Goal: Task Accomplishment & Management: Complete application form

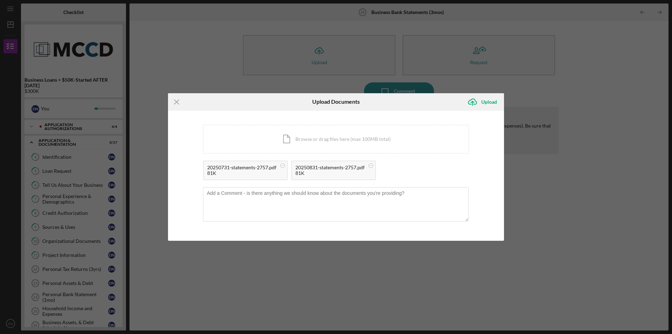
scroll to position [81, 0]
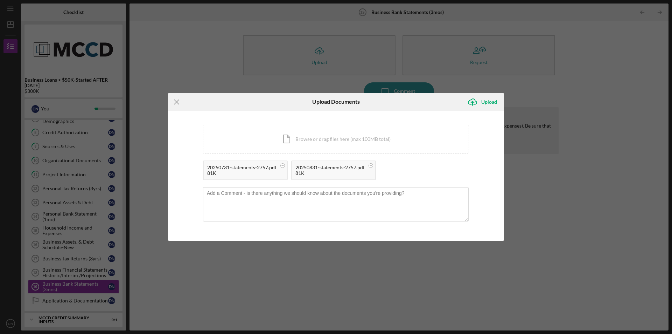
click at [157, 35] on div "Icon/Menu Close Upload Documents Icon/Upload Upload You're uploading documents …" at bounding box center [336, 167] width 672 height 334
click at [139, 200] on div "Icon/Menu Close Upload Documents Icon/Upload Upload You're uploading documents …" at bounding box center [336, 167] width 672 height 334
click at [57, 285] on div "Icon/Menu Close Upload Documents Icon/Upload Upload You're uploading documents …" at bounding box center [336, 167] width 672 height 334
click at [299, 139] on div "Icon/Document Browse or drag files here (max 100MB total) Tap to choose files o…" at bounding box center [336, 139] width 266 height 29
click at [460, 165] on rect at bounding box center [459, 165] width 2 height 0
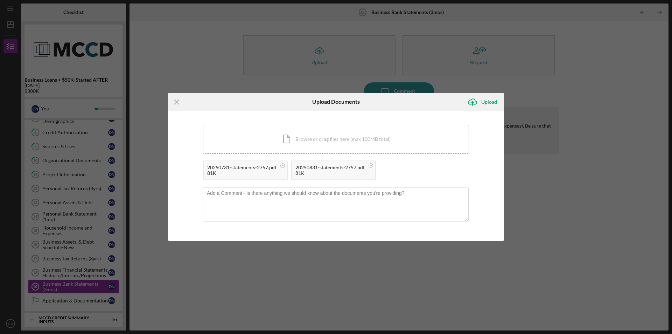
click at [320, 140] on div "Icon/Document Browse or drag files here (max 100MB total) Tap to choose files o…" at bounding box center [336, 139] width 266 height 29
click at [325, 139] on div "Icon/Document Browse or drag files here (max 100MB total) Tap to choose files o…" at bounding box center [336, 139] width 266 height 29
click at [352, 140] on div "Icon/Document Browse or drag files here (max 100MB total) Tap to choose files o…" at bounding box center [336, 139] width 266 height 29
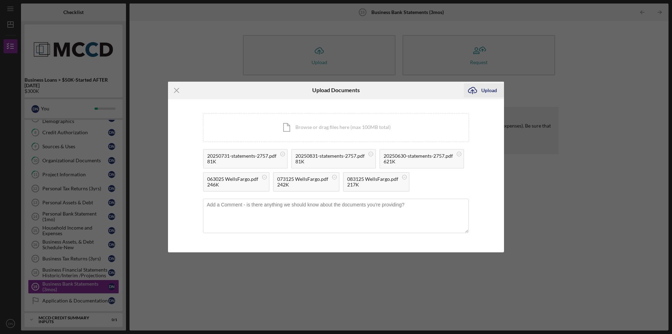
click at [491, 90] on div "Upload" at bounding box center [489, 90] width 16 height 14
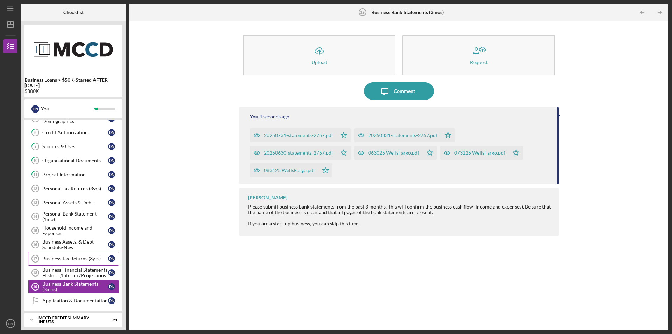
scroll to position [116, 0]
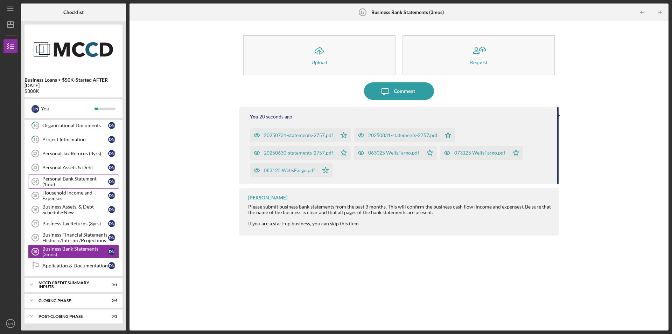
click at [66, 182] on div "Personal Bank Statement (1mo)" at bounding box center [75, 181] width 66 height 11
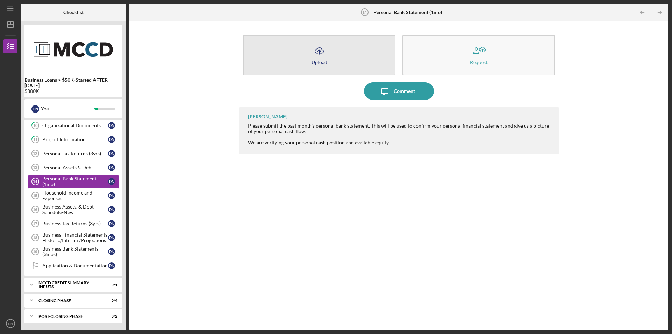
click at [321, 61] on div "Upload" at bounding box center [320, 62] width 16 height 5
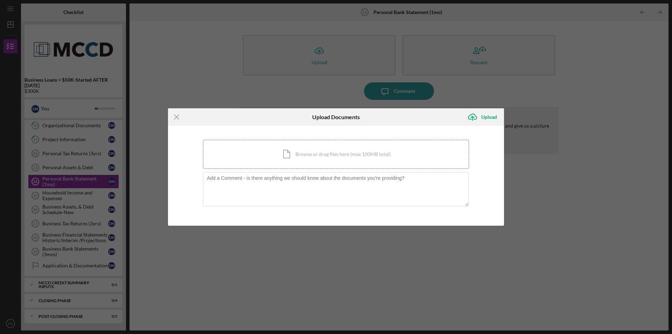
click at [289, 155] on div "Icon/Document Browse or drag files here (max 100MB total) Tap to choose files o…" at bounding box center [336, 154] width 266 height 29
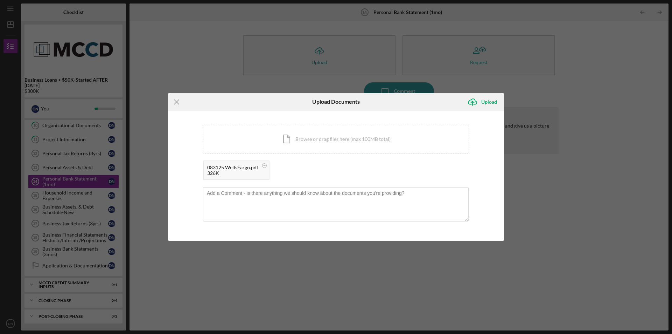
click at [418, 104] on div "Icon/Upload Upload" at bounding box center [448, 102] width 112 height 18
click at [290, 139] on div "Icon/Document Browse or drag files here (max 100MB total) Tap to choose files o…" at bounding box center [336, 139] width 266 height 29
click at [489, 102] on div "Upload" at bounding box center [489, 102] width 16 height 14
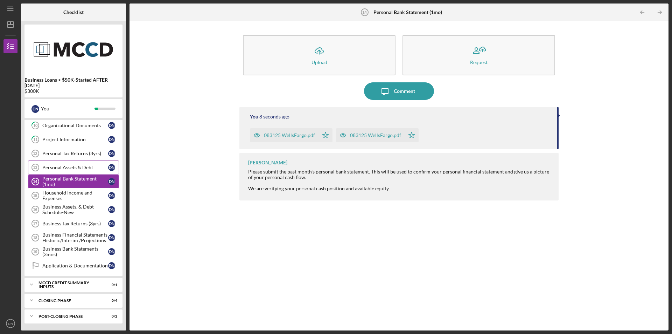
click at [60, 167] on div "Personal Assets & Debt" at bounding box center [75, 168] width 66 height 6
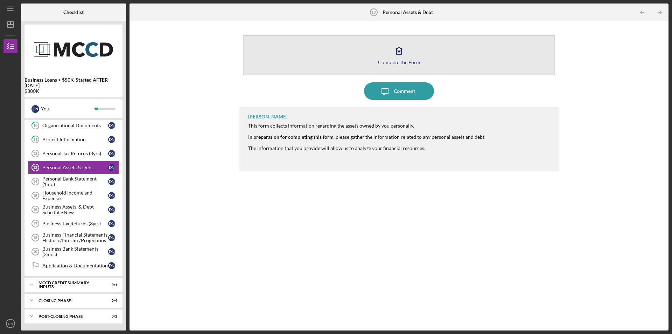
click at [400, 53] on icon "button" at bounding box center [399, 51] width 18 height 18
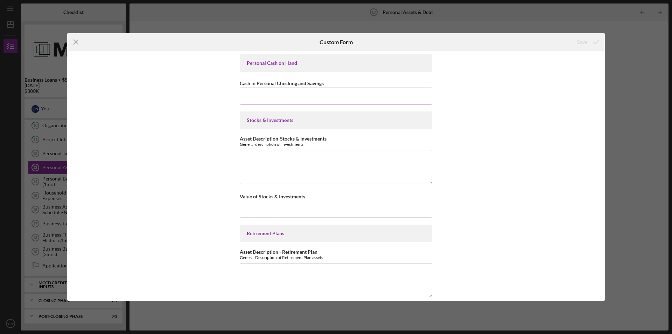
click at [265, 93] on input "Cash in Personal Checking and Savings" at bounding box center [336, 96] width 193 height 17
click at [255, 99] on input "Cash in Personal Checking and Savings" at bounding box center [336, 96] width 193 height 17
type input "$32,500"
click at [295, 159] on textarea "Asset Description-Stocks & Investments" at bounding box center [336, 167] width 193 height 34
type textarea "R"
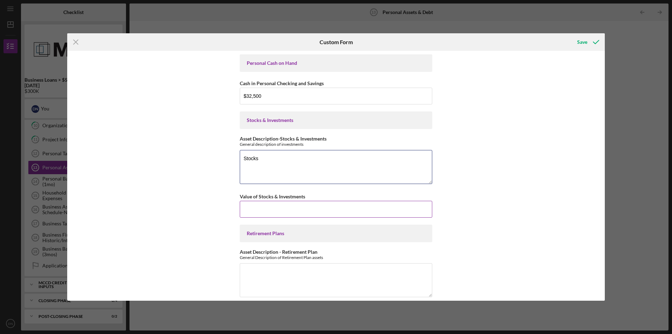
type textarea "Stocks"
click at [268, 210] on input "Value of Stocks & Investments" at bounding box center [336, 209] width 193 height 17
type input "$50,000"
click at [263, 159] on textarea "Stocks" at bounding box center [336, 167] width 193 height 34
type textarea "Stocks IRA"
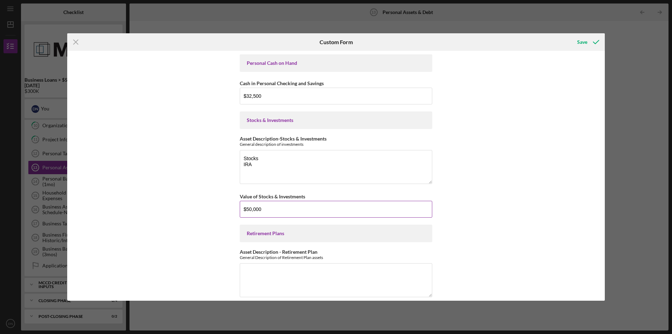
click at [250, 210] on input "$50,000" at bounding box center [336, 209] width 193 height 17
type input "$65,000"
click at [465, 222] on div "Personal Cash on Hand Cash in Personal Checking and Savings $32,500 Stocks & In…" at bounding box center [336, 175] width 538 height 249
click at [251, 165] on textarea "Stocks IRA" at bounding box center [336, 167] width 193 height 34
type textarea "Stocks"
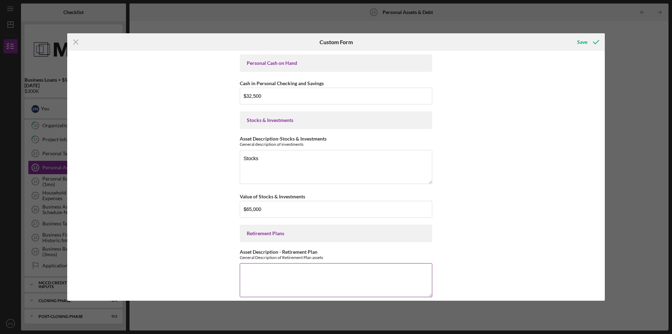
click at [273, 278] on textarea "Asset Description - Retirement Plan" at bounding box center [336, 280] width 193 height 34
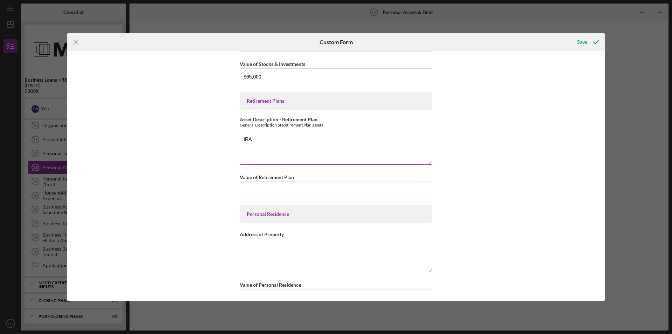
scroll to position [140, 0]
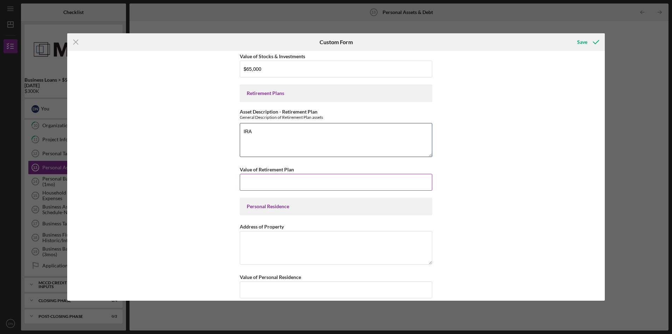
type textarea "IRA"
click at [252, 185] on input "Value of Retirement Plan" at bounding box center [336, 182] width 193 height 17
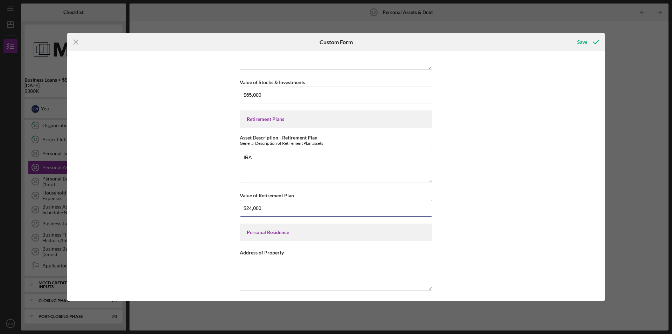
scroll to position [105, 0]
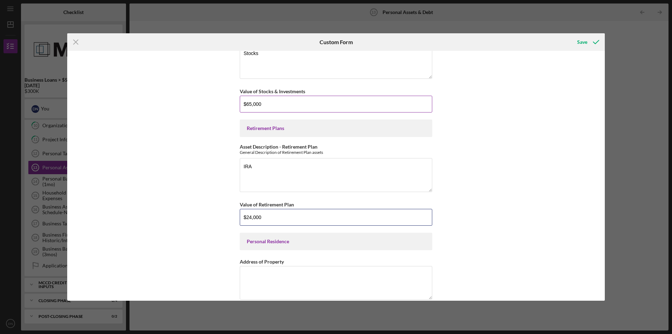
type input "$24,000"
click at [250, 105] on input "$65,000" at bounding box center [336, 104] width 193 height 17
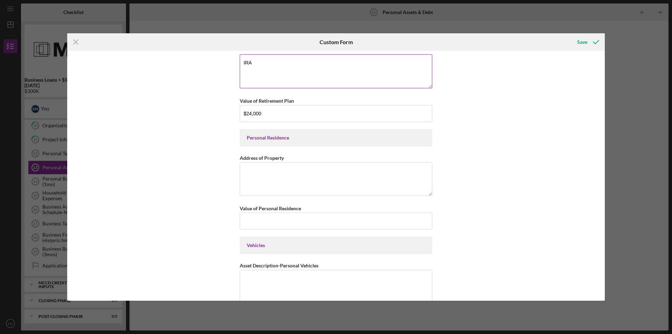
scroll to position [210, 0]
type input "$50,000"
click at [275, 172] on textarea "Address of Property" at bounding box center [336, 178] width 193 height 34
type textarea "[STREET_ADDRESS]"
click at [253, 218] on input "Value of Personal Residence" at bounding box center [336, 219] width 193 height 17
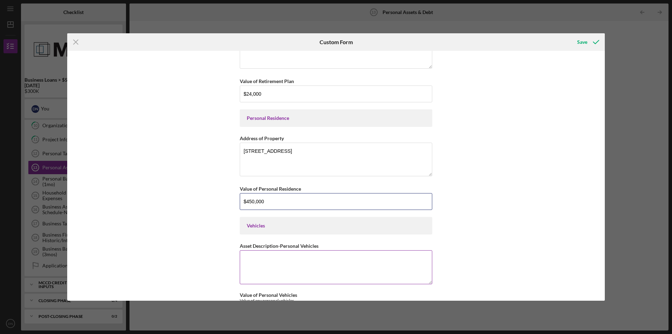
scroll to position [245, 0]
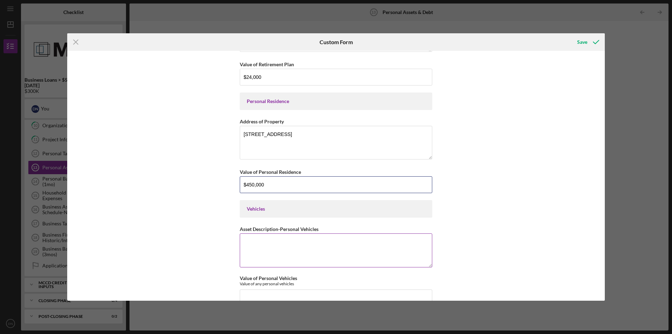
type input "$450,000"
click at [278, 242] on textarea "Asset Description-Personal Vehicles" at bounding box center [336, 250] width 193 height 34
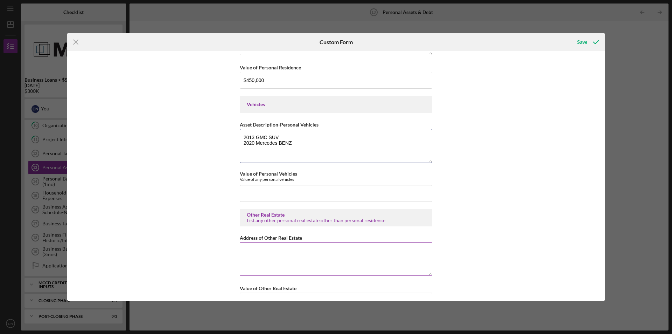
scroll to position [350, 0]
type textarea "2013 GMC SUV 2020 Mercedes BENZ"
click at [267, 192] on input "Value of Personal Vehicles" at bounding box center [336, 192] width 193 height 17
click at [248, 192] on input "$64,000" at bounding box center [336, 192] width 193 height 17
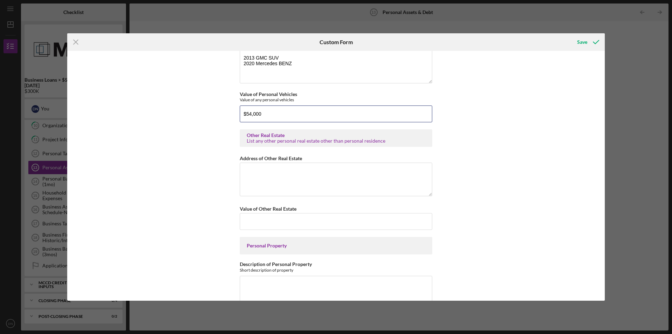
scroll to position [431, 0]
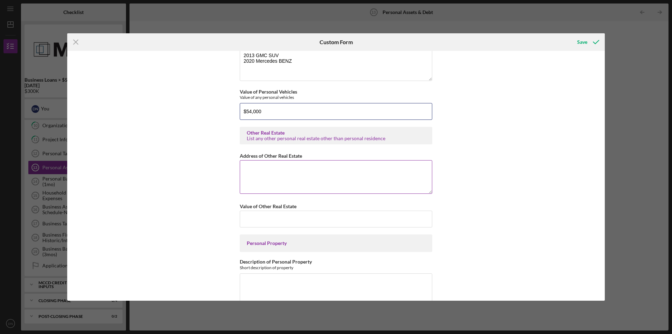
type input "$54,000"
click at [294, 167] on textarea "Address of Other Real Estate" at bounding box center [336, 177] width 193 height 34
type textarea "[STREET_ADDRESS][GEOGRAPHIC_DATA][STREET_ADDRESS][STREET_ADDRESS][STREET_ADDRES…"
click at [276, 217] on input "Value of Other Real Estate" at bounding box center [336, 218] width 193 height 17
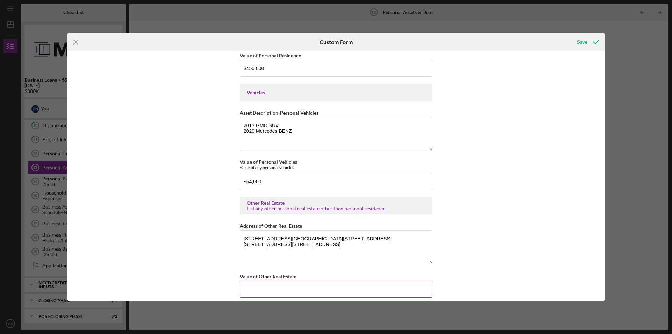
click at [326, 292] on input "Value of Other Real Estate" at bounding box center [336, 288] width 193 height 17
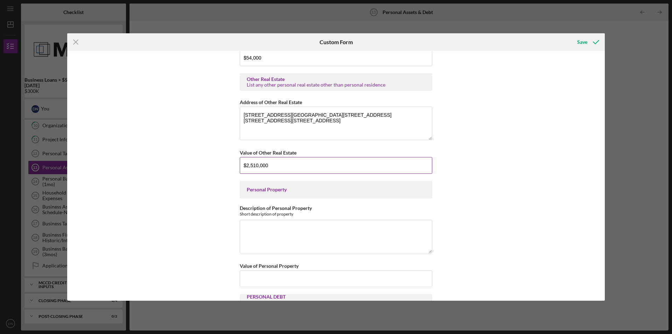
scroll to position [501, 0]
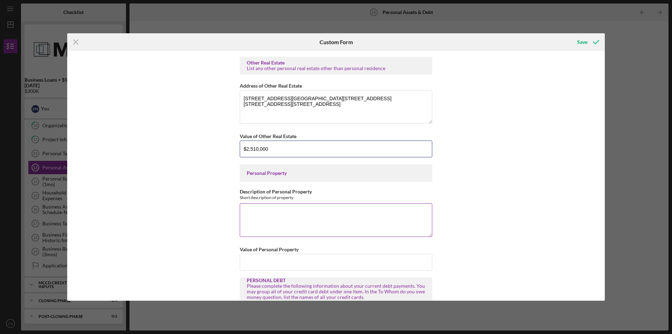
type input "$2,510,000"
click at [272, 211] on textarea "Description of Personal Property" at bounding box center [336, 220] width 193 height 34
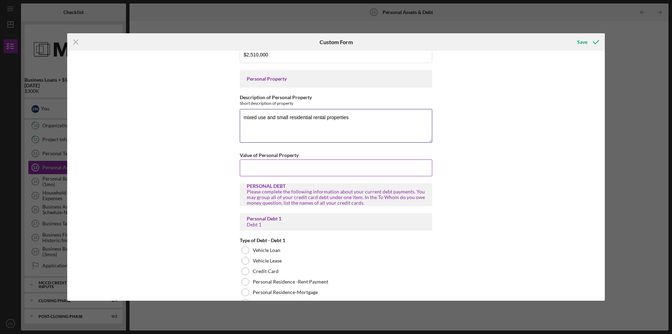
scroll to position [606, 0]
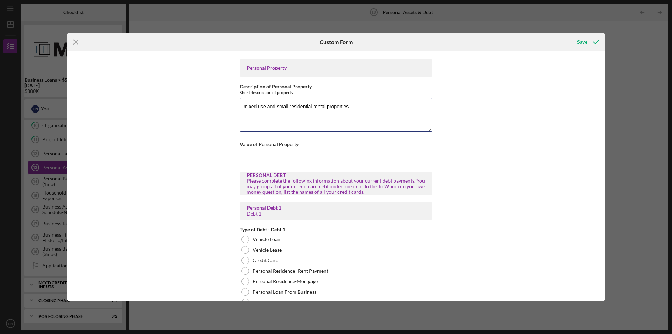
type textarea "mixed use and small residential rental properties"
click at [249, 153] on input "Value of Personal Property" at bounding box center [336, 156] width 193 height 17
click at [250, 157] on input "$20,000" at bounding box center [336, 156] width 193 height 17
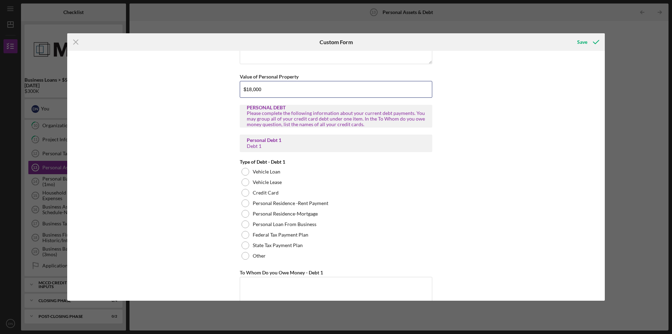
scroll to position [677, 0]
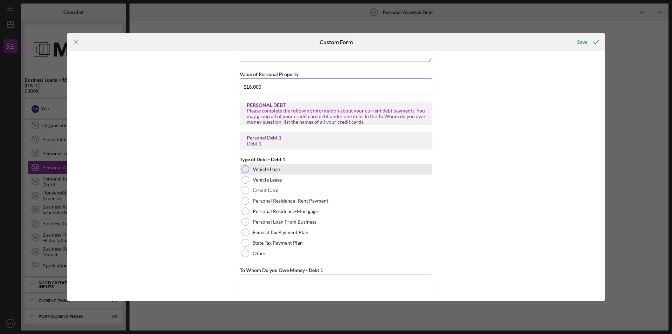
type input "$18,000"
click at [243, 168] on div at bounding box center [246, 169] width 8 height 8
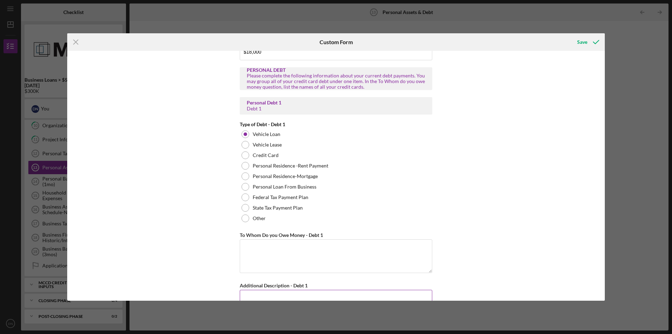
scroll to position [747, 0]
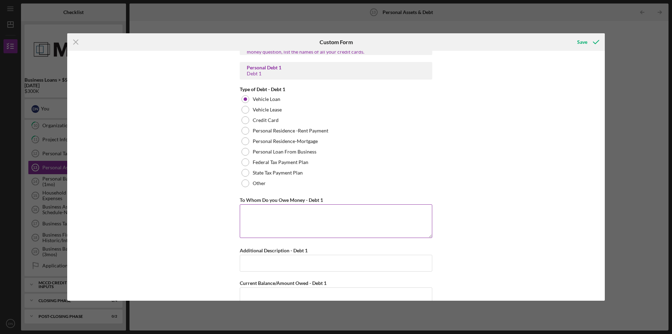
click at [275, 209] on textarea "To Whom Do you Owe Money - Debt 1" at bounding box center [336, 221] width 193 height 34
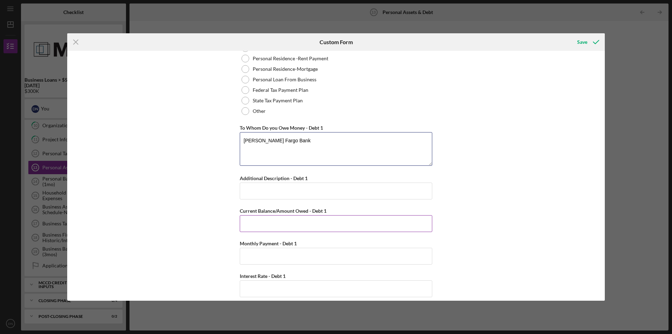
scroll to position [852, 0]
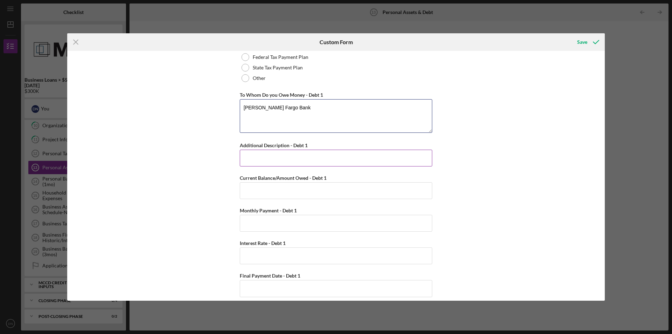
type textarea "[PERSON_NAME] Fargo Bank"
click at [255, 157] on input "Additional Description - Debt 1" at bounding box center [336, 158] width 193 height 17
type input "Mercedes Benz"
click at [259, 193] on input "Current Balance/Amount Owed - Debt 1" at bounding box center [336, 190] width 193 height 17
type input "$10,000"
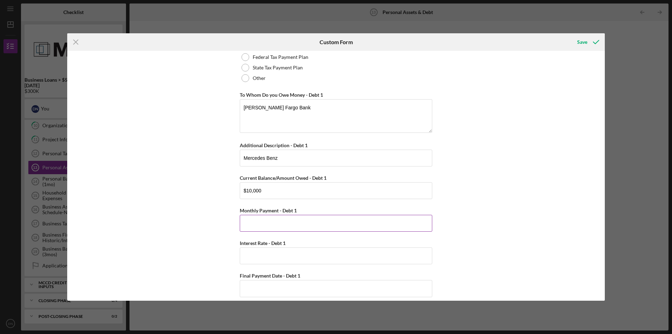
click at [267, 222] on input "Monthly Payment - Debt 1" at bounding box center [336, 223] width 193 height 17
click at [262, 257] on input "Interest Rate - Debt 1" at bounding box center [336, 255] width 193 height 17
click at [262, 224] on input "$590.62" at bounding box center [336, 223] width 193 height 17
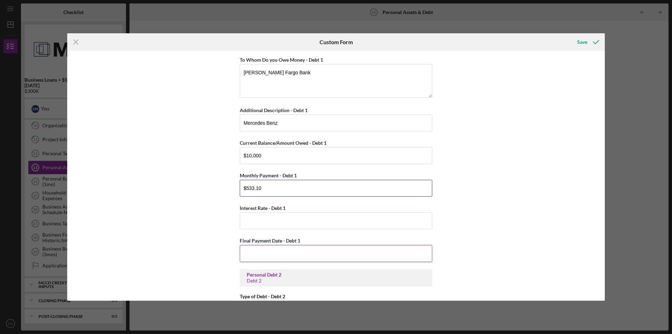
scroll to position [922, 0]
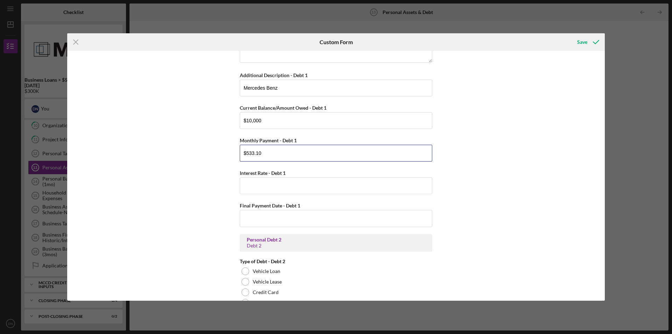
type input "$533.10"
click at [265, 185] on input "Interest Rate - Debt 1" at bounding box center [336, 185] width 193 height 17
type input "6.94000%"
click at [502, 213] on div "Personal Cash on Hand Cash in Personal Checking and Savings $32,500 Stocks & In…" at bounding box center [336, 175] width 538 height 249
click at [263, 122] on input "$10,000" at bounding box center [336, 120] width 193 height 17
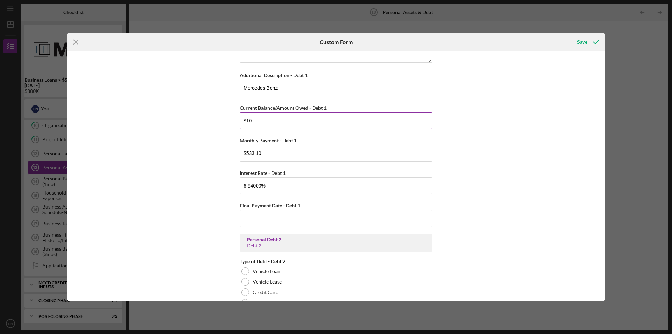
type input "$1"
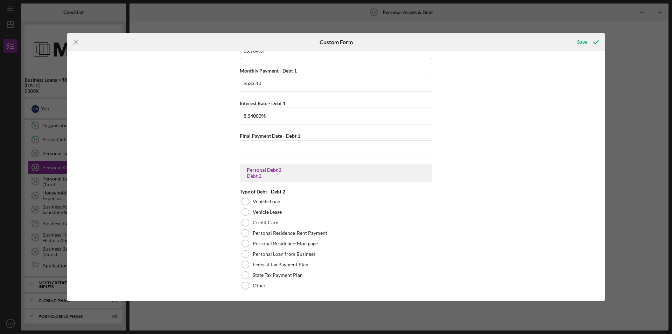
scroll to position [992, 0]
type input "$9,704.57"
click at [269, 150] on input "Final Payment Date - Debt 1" at bounding box center [336, 148] width 193 height 17
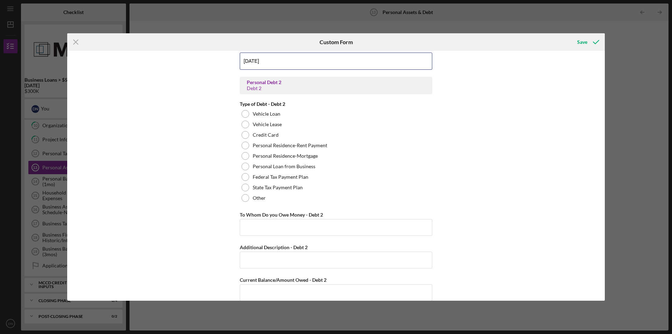
scroll to position [1097, 0]
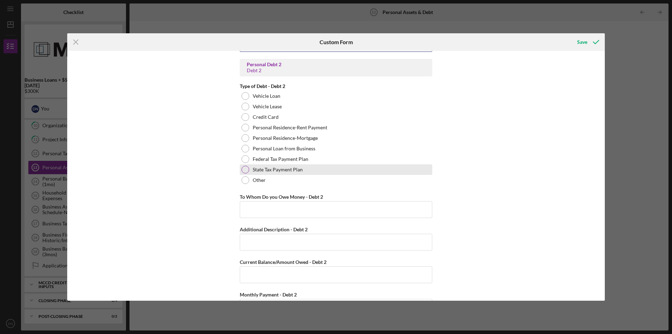
type input "[DATE]"
click at [243, 169] on div at bounding box center [246, 170] width 8 height 8
click at [283, 209] on input "To Whom Do you Owe Money - Debt 2" at bounding box center [336, 209] width 193 height 17
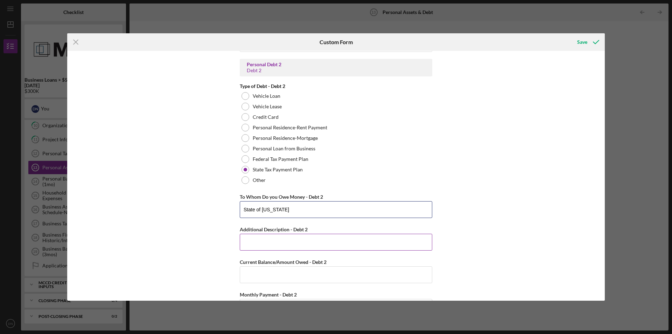
type input "State of [US_STATE]"
click at [286, 241] on input "Additional Description - Debt 2" at bounding box center [336, 242] width 193 height 17
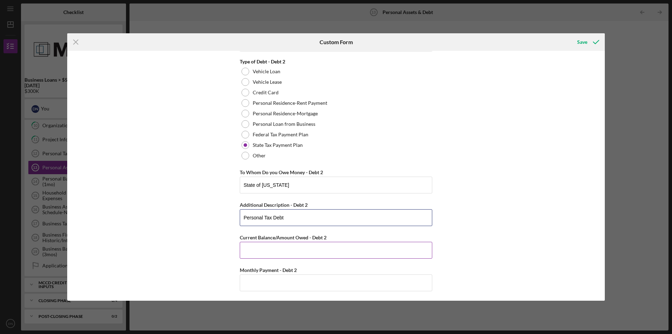
scroll to position [1132, 0]
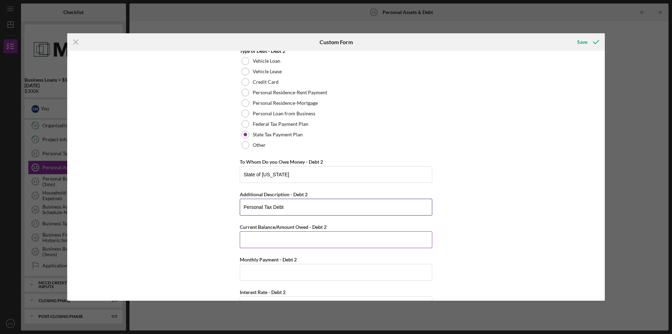
type input "Personal Tax Debt"
click at [286, 240] on input "Current Balance/Amount Owed - Debt 2" at bounding box center [336, 239] width 193 height 17
click at [263, 275] on input "Monthly Payment - Debt 2" at bounding box center [336, 272] width 193 height 17
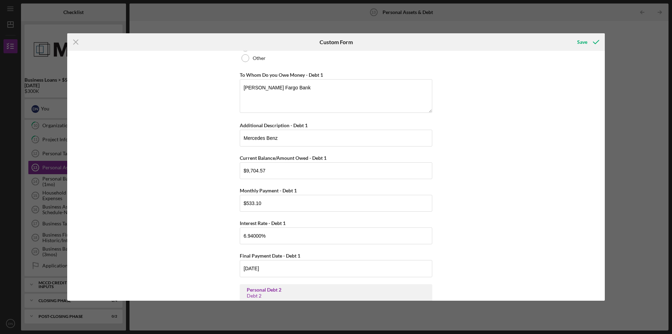
scroll to position [887, 0]
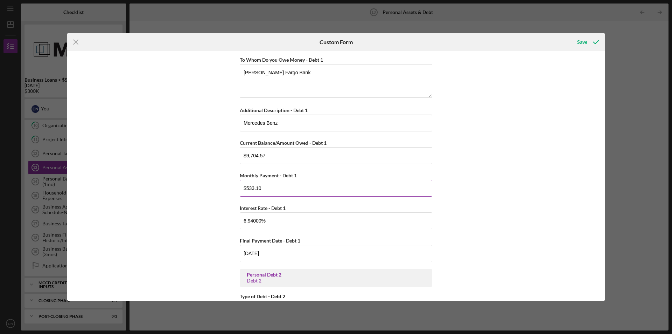
type input "$400"
click at [262, 189] on input "$533.10" at bounding box center [336, 188] width 193 height 17
type input "$5"
type input "$590.62"
click at [479, 186] on div "Personal Cash on Hand Cash in Personal Checking and Savings $32,500 Stocks & In…" at bounding box center [336, 175] width 538 height 249
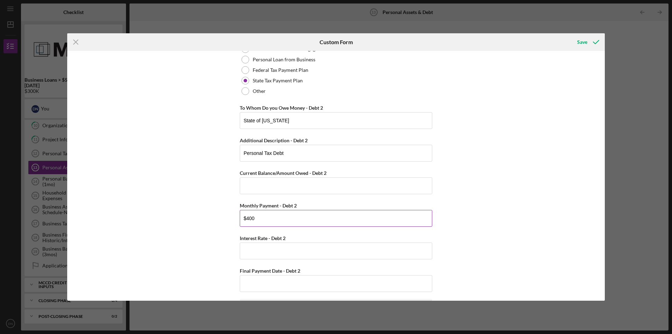
scroll to position [1202, 0]
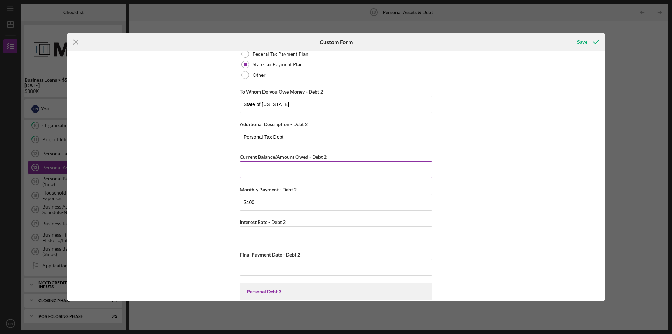
click at [258, 165] on input "Current Balance/Amount Owed - Debt 2" at bounding box center [336, 169] width 193 height 17
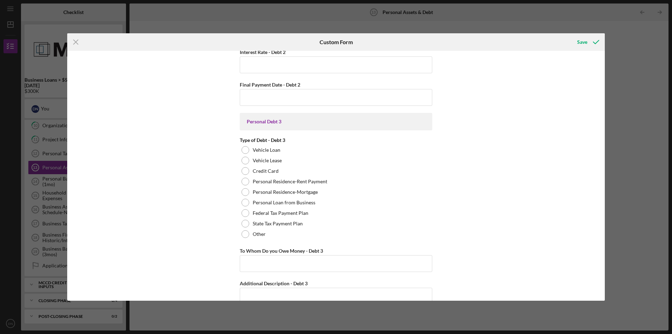
scroll to position [1377, 0]
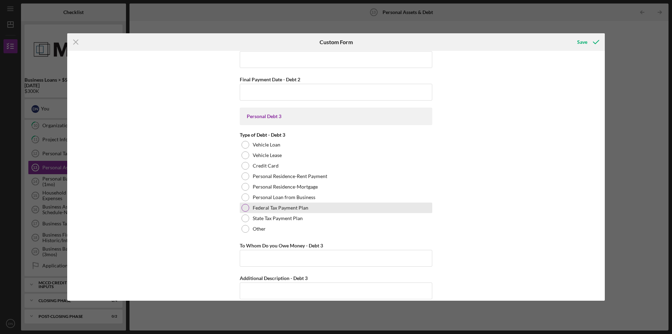
type input "$6,000"
click at [246, 208] on div at bounding box center [246, 208] width 8 height 8
click at [311, 260] on input "To Whom Do you Owe Money - Debt 3" at bounding box center [336, 258] width 193 height 17
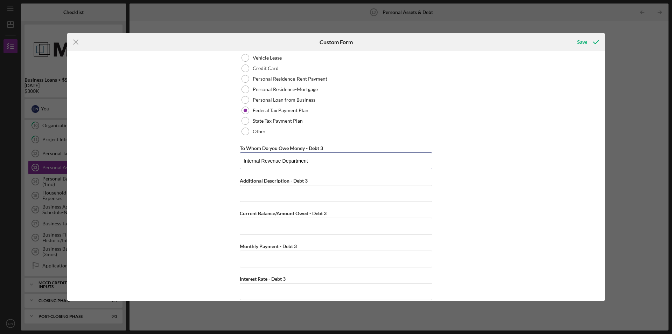
scroll to position [1482, 0]
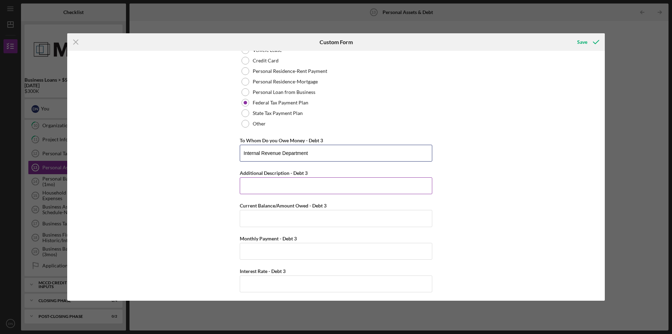
type input "Internal Revenue Department"
click at [258, 186] on input "Additional Description - Debt 3" at bounding box center [336, 185] width 193 height 17
type input "Individual Tax Debt"
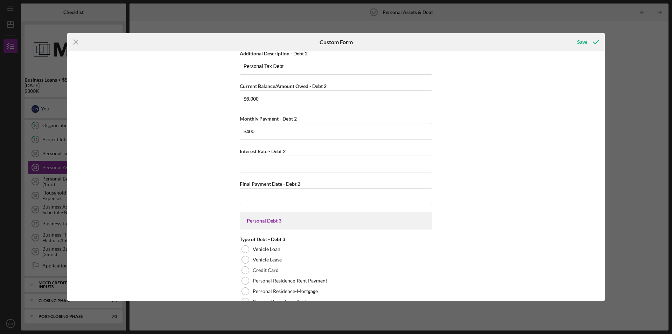
scroll to position [1237, 0]
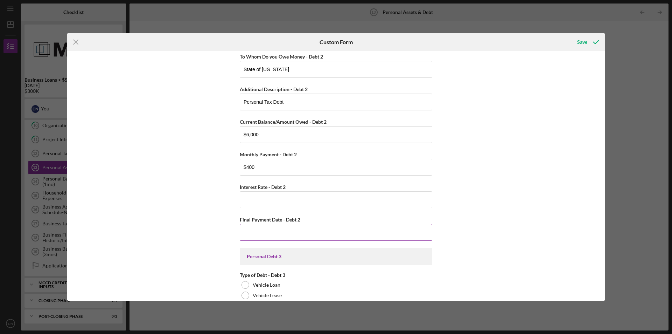
click at [258, 233] on input "Final Payment Date - Debt 2" at bounding box center [336, 232] width 193 height 17
type input "[DATE]"
click at [260, 199] on input "Interest Rate - Debt 2" at bounding box center [336, 199] width 193 height 17
type input "6.25000%"
click at [541, 197] on div "Personal Cash on Hand Cash in Personal Checking and Savings $32,500 Stocks & In…" at bounding box center [336, 175] width 538 height 249
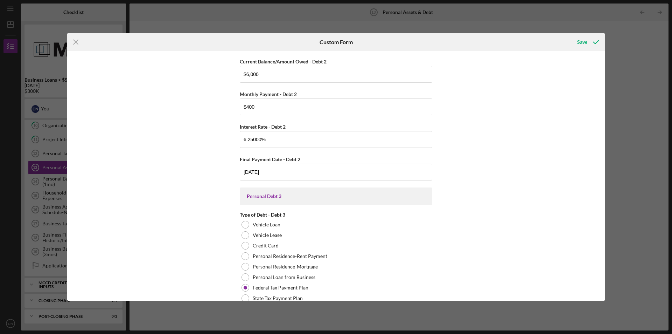
scroll to position [1272, 0]
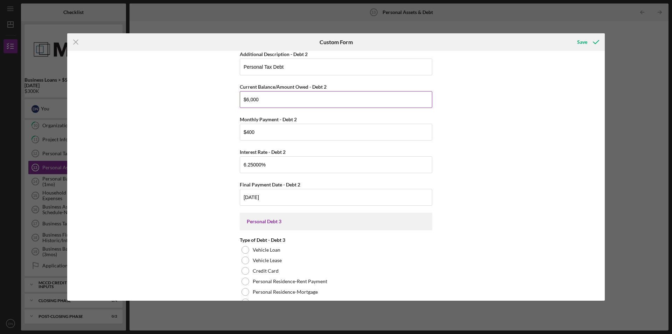
click at [247, 99] on input "$6,000" at bounding box center [336, 99] width 193 height 17
click at [246, 99] on input "$7,000" at bounding box center [336, 99] width 193 height 17
click at [246, 98] on input "$7,000" at bounding box center [336, 99] width 193 height 17
click at [247, 100] on input "$7,000" at bounding box center [336, 99] width 193 height 17
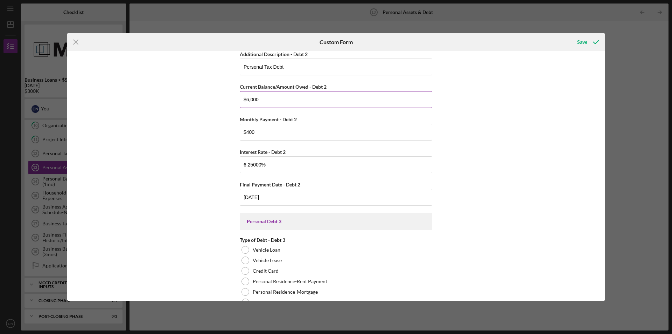
click at [250, 100] on input "$6,000" at bounding box center [336, 99] width 193 height 17
click at [251, 99] on input "$6,000" at bounding box center [336, 99] width 193 height 17
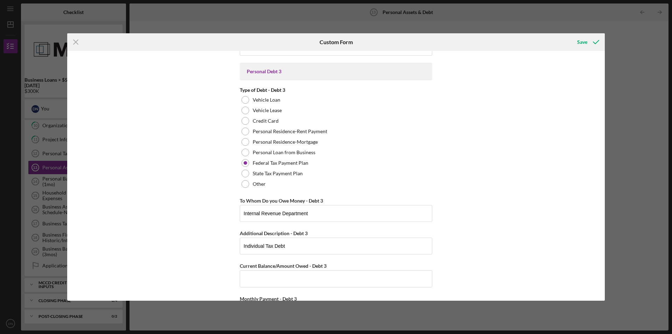
scroll to position [1482, 0]
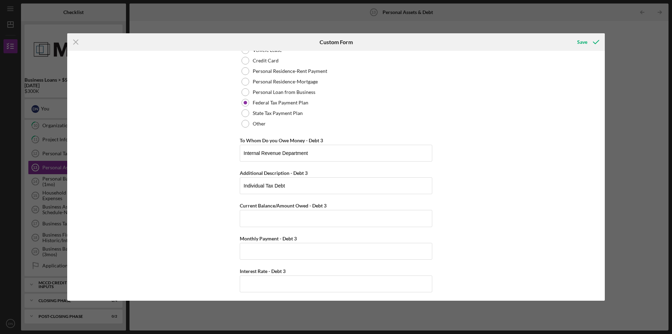
type input "$6,000"
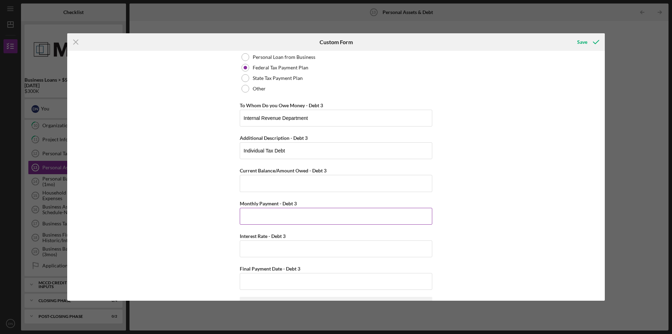
click at [270, 215] on input "Monthly Payment - Debt 3" at bounding box center [336, 216] width 193 height 17
type input "$539"
click at [265, 247] on input "Interest Rate - Debt 3" at bounding box center [336, 248] width 193 height 17
type input "8.00000%"
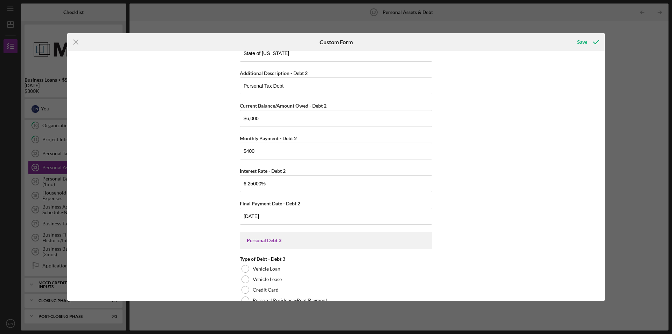
scroll to position [1237, 0]
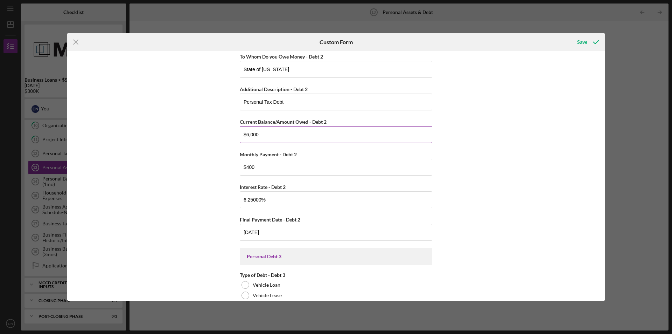
click at [247, 134] on input "$6,000" at bounding box center [336, 134] width 193 height 17
click at [257, 133] on input "$6,000" at bounding box center [336, 134] width 193 height 17
type input "$6"
type input "$7,330"
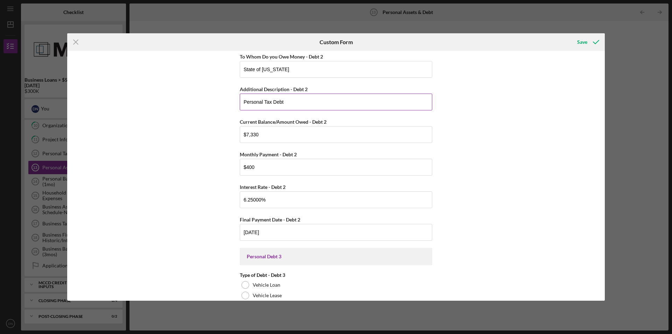
click at [390, 101] on input "Personal Tax Debt" at bounding box center [336, 101] width 193 height 17
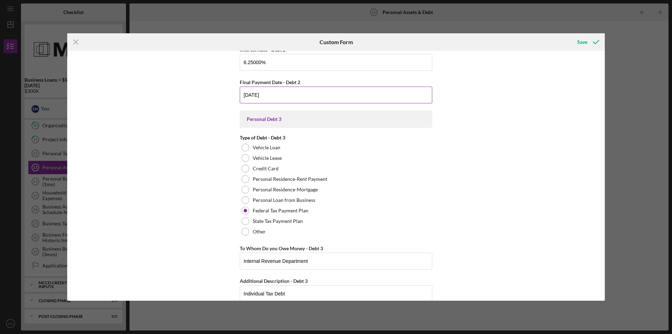
scroll to position [1447, 0]
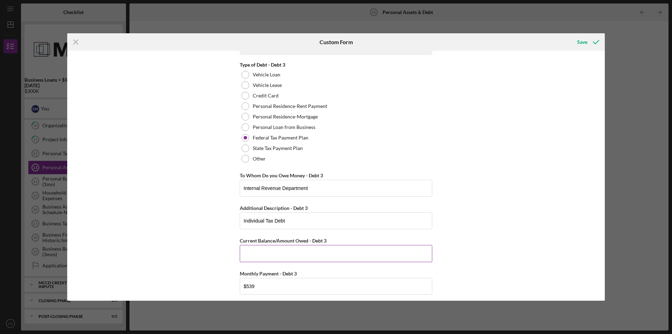
click at [268, 258] on input "Current Balance/Amount Owed - Debt 3" at bounding box center [336, 253] width 193 height 17
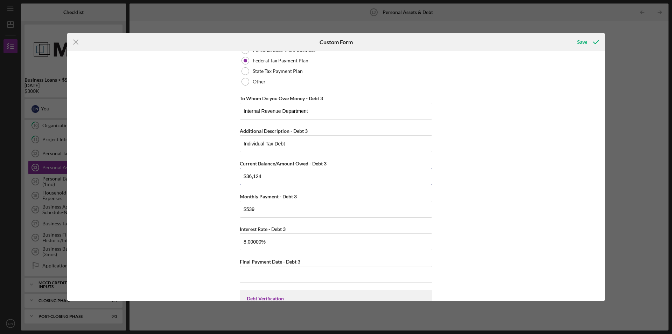
scroll to position [1552, 0]
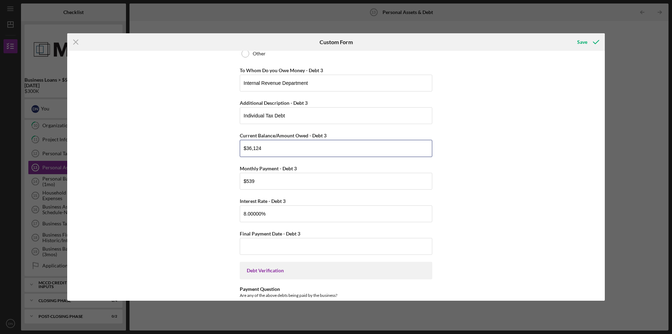
type input "$36,124"
click at [291, 244] on input "Final Payment Date - Debt 3" at bounding box center [336, 246] width 193 height 17
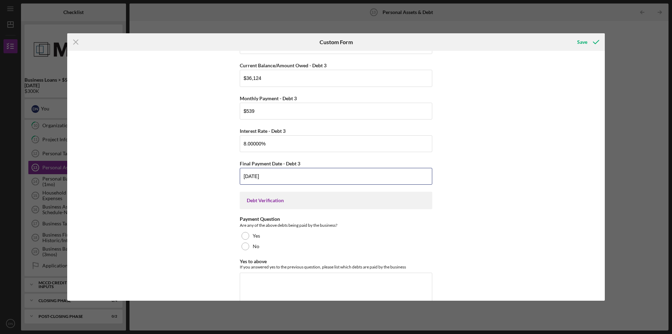
scroll to position [1657, 0]
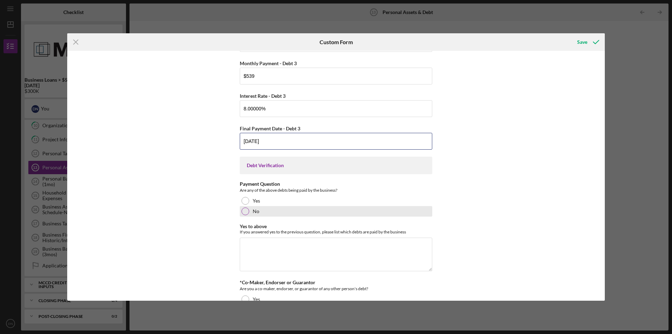
type input "[DATE]"
click at [244, 212] on div at bounding box center [246, 211] width 8 height 8
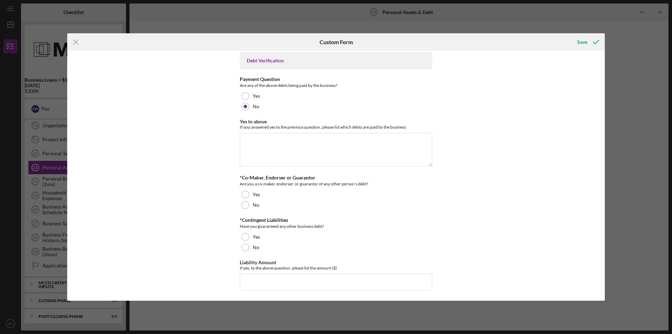
scroll to position [1762, 0]
click at [243, 205] on div at bounding box center [246, 205] width 8 height 8
click at [244, 248] on div at bounding box center [246, 247] width 8 height 8
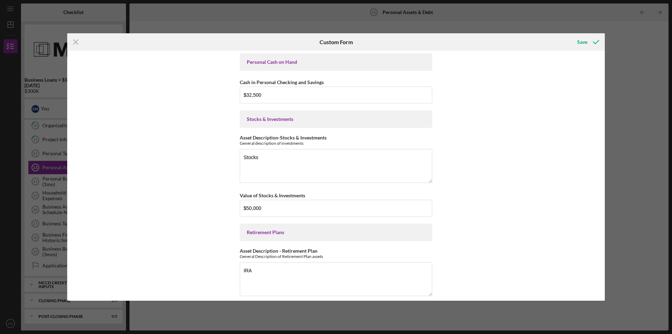
scroll to position [0, 0]
click at [585, 41] on div "Save" at bounding box center [582, 42] width 10 height 14
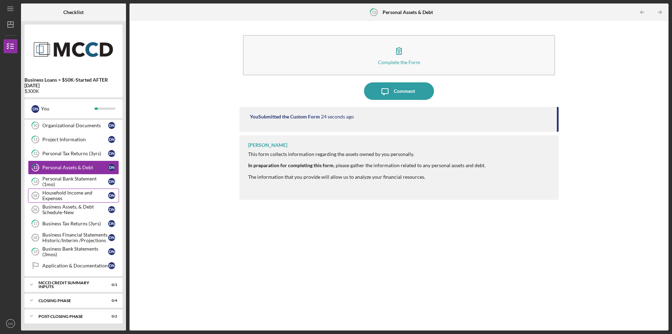
click at [76, 195] on div "Household Income and Expenses" at bounding box center [75, 195] width 66 height 11
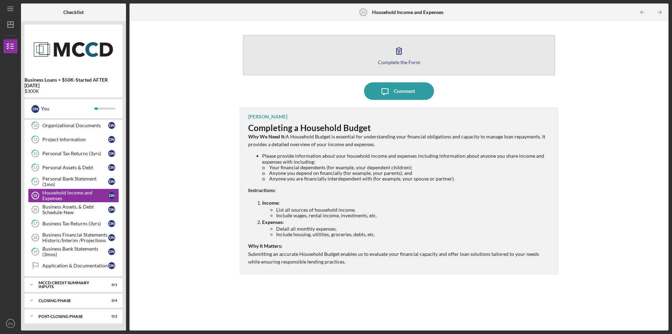
click at [397, 52] on icon "button" at bounding box center [399, 51] width 18 height 18
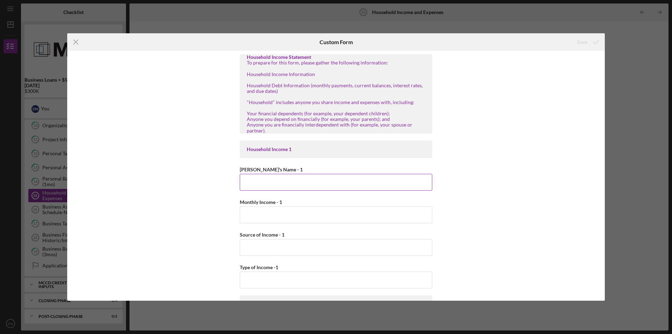
click at [265, 185] on input "[PERSON_NAME]'s Name - 1" at bounding box center [336, 182] width 193 height 17
type input "[PERSON_NAME]"
click at [272, 215] on input "Monthly Income - 1" at bounding box center [336, 214] width 193 height 17
type input "$4,666"
click at [283, 245] on input "Source of Income - 1" at bounding box center [336, 247] width 193 height 17
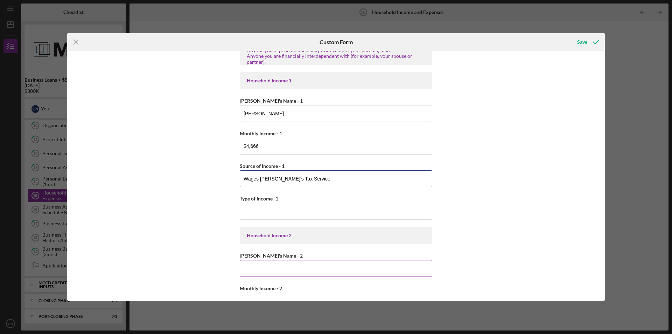
scroll to position [70, 0]
click at [259, 178] on input "Wages [PERSON_NAME]'s Tax Service" at bounding box center [336, 177] width 193 height 17
type input "[PERSON_NAME]'s Tax Service"
click at [251, 210] on input "Type of Income -1" at bounding box center [336, 209] width 193 height 17
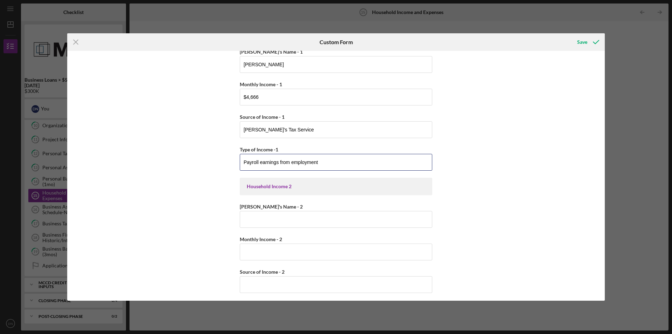
scroll to position [105, 0]
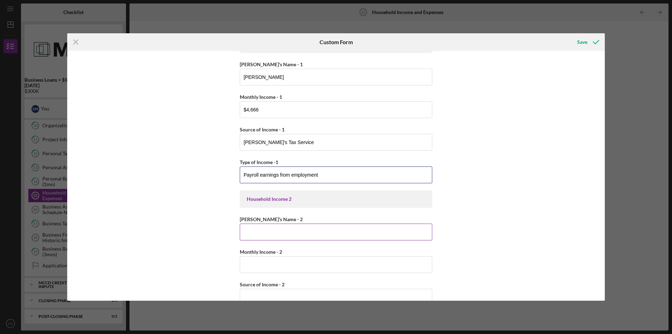
type input "Payroll earnings from employment"
click at [323, 233] on input "[PERSON_NAME]'s Name - 2" at bounding box center [336, 231] width 193 height 17
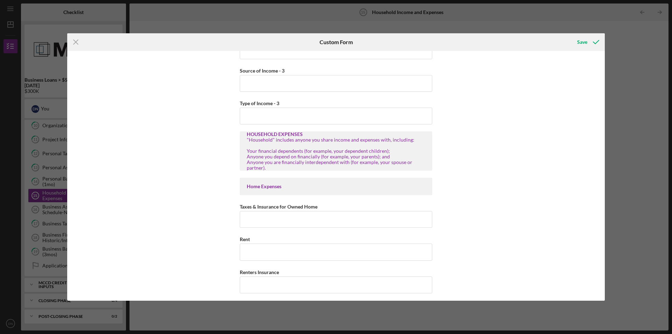
scroll to position [490, 0]
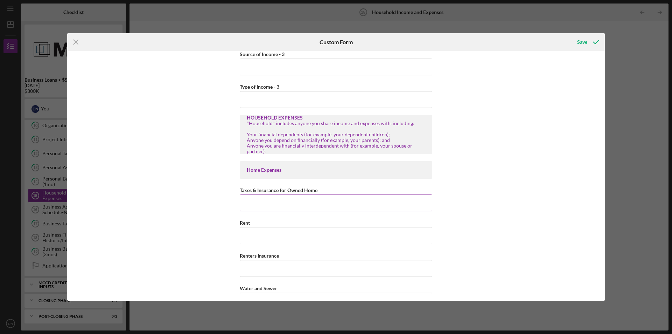
click at [289, 205] on input "Taxes & Insurance for Owned Home" at bounding box center [336, 202] width 193 height 17
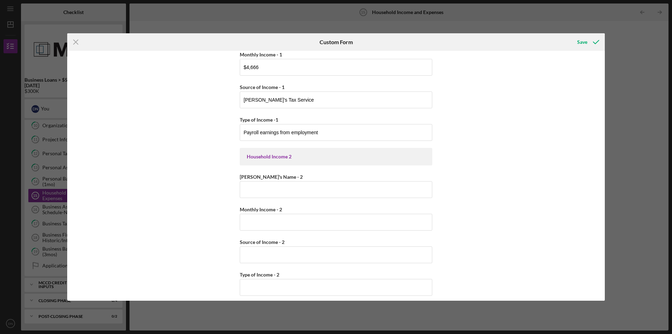
scroll to position [140, 0]
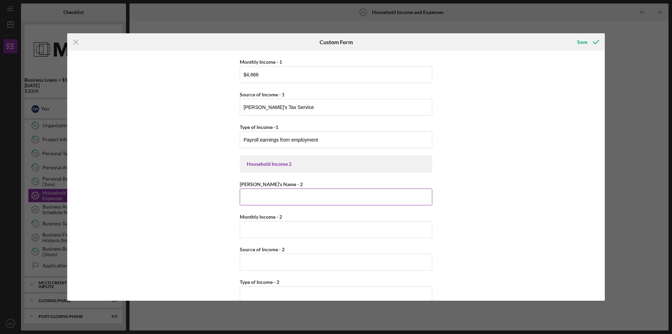
click at [279, 199] on input "[PERSON_NAME]'s Name - 2" at bounding box center [336, 196] width 193 height 17
type input "D"
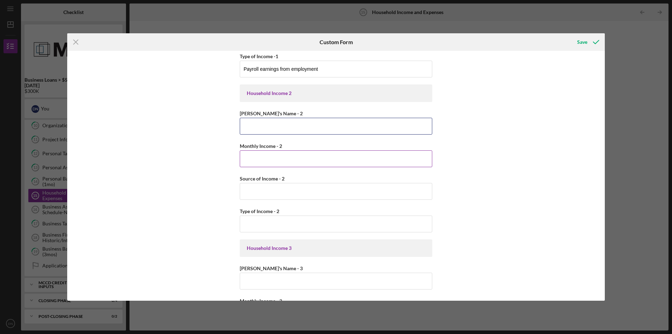
scroll to position [175, 0]
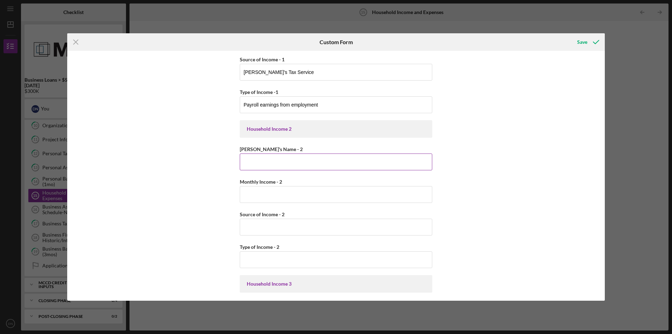
click at [290, 161] on input "[PERSON_NAME]'s Name - 2" at bounding box center [336, 161] width 193 height 17
type input "[PERSON_NAME]"
click at [288, 229] on input "Source of Income - 2" at bounding box center [336, 227] width 193 height 17
type input "V"
click at [287, 159] on input "[PERSON_NAME]" at bounding box center [336, 161] width 193 height 17
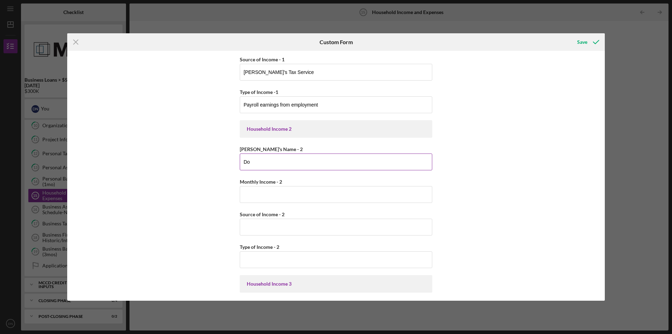
type input "D"
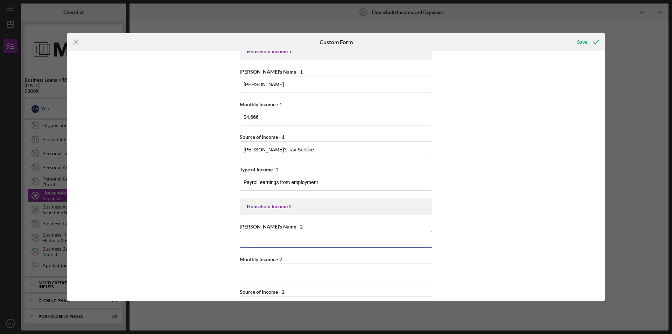
scroll to position [70, 0]
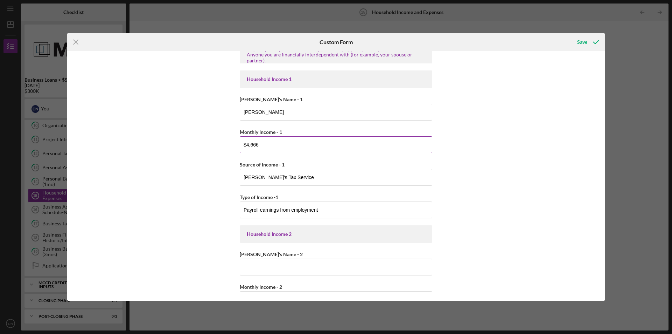
click at [259, 145] on input "$4,666" at bounding box center [336, 144] width 193 height 17
type input "$4"
type input "$5,760"
click at [570, 35] on button "Save" at bounding box center [587, 42] width 35 height 14
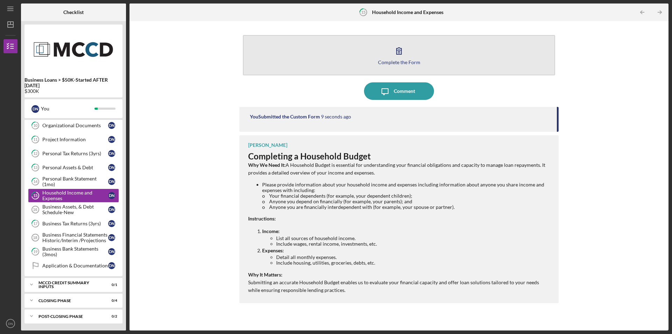
click at [399, 51] on icon "button" at bounding box center [399, 51] width 18 height 18
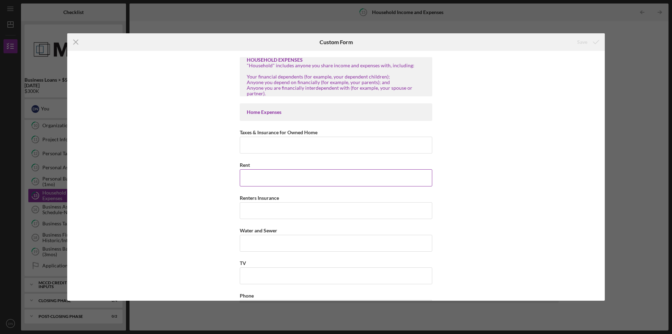
scroll to position [560, 0]
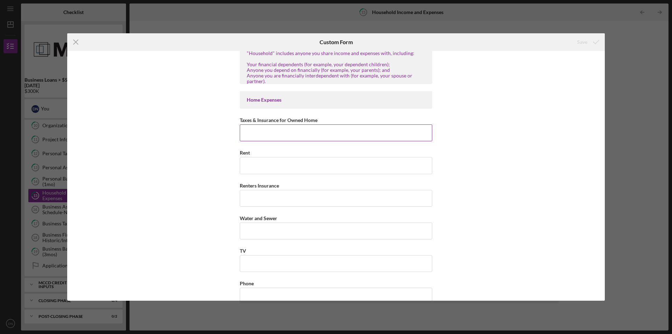
click at [282, 134] on input "Taxes & Insurance for Owned Home" at bounding box center [336, 132] width 193 height 17
type input "$5"
click at [246, 134] on input "Taxes & Insurance for Owned Home" at bounding box center [336, 132] width 193 height 17
type input "$4,600"
click at [323, 229] on input "Water and Sewer" at bounding box center [336, 230] width 193 height 17
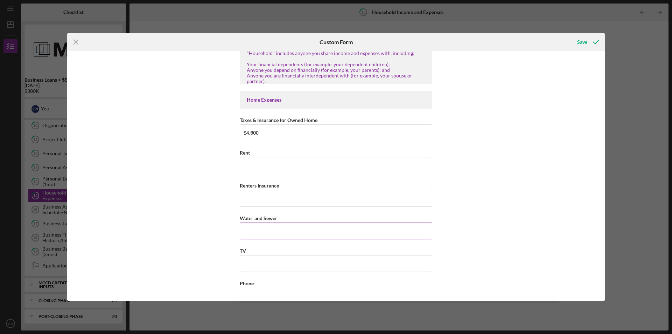
click at [270, 231] on input "Water and Sewer" at bounding box center [336, 230] width 193 height 17
type input "$1,200"
click at [267, 264] on input "TV" at bounding box center [336, 263] width 193 height 17
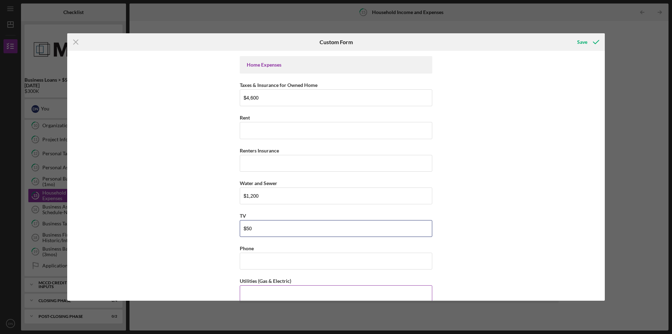
scroll to position [630, 0]
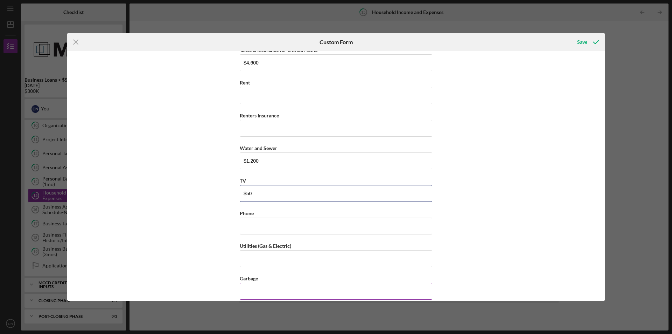
type input "$5"
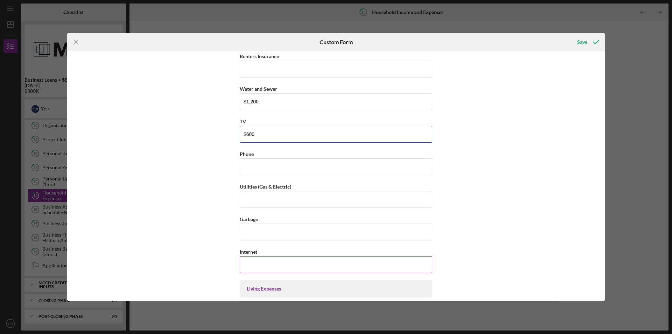
scroll to position [700, 0]
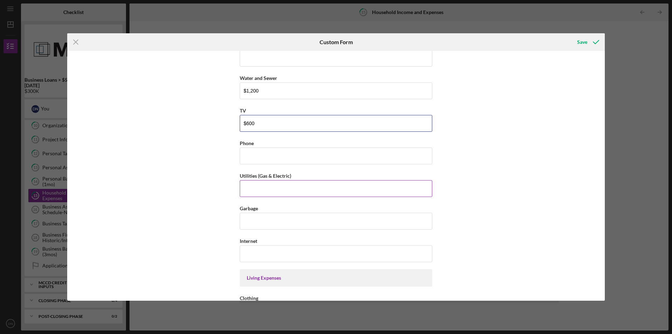
type input "$600"
click at [272, 189] on input "Utilities (Gas & Electric)" at bounding box center [336, 188] width 193 height 17
type input "$800"
click at [266, 222] on input "Garbage" at bounding box center [336, 221] width 193 height 17
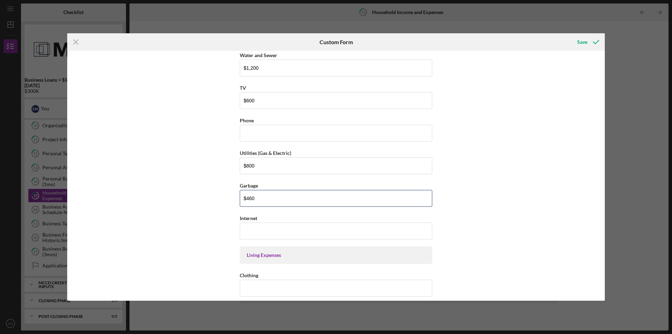
scroll to position [735, 0]
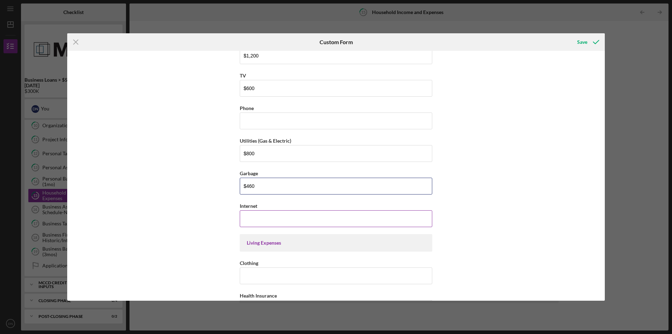
type input "$460"
click at [271, 219] on input "Internet" at bounding box center [336, 218] width 193 height 17
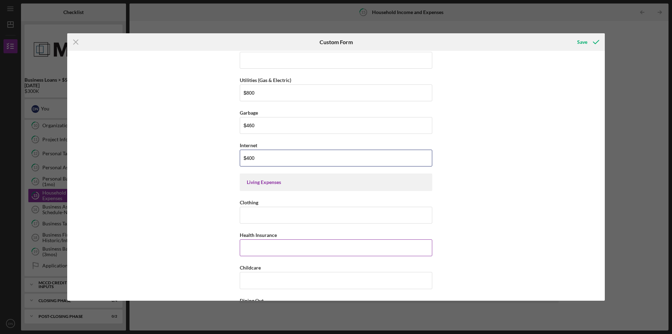
scroll to position [840, 0]
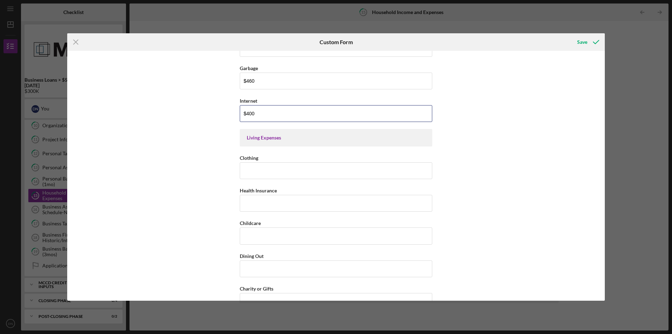
type input "$400"
click at [280, 202] on input "Health Insurance" at bounding box center [336, 203] width 193 height 17
type input "$28,900"
click at [285, 169] on input "Clothing" at bounding box center [336, 170] width 193 height 17
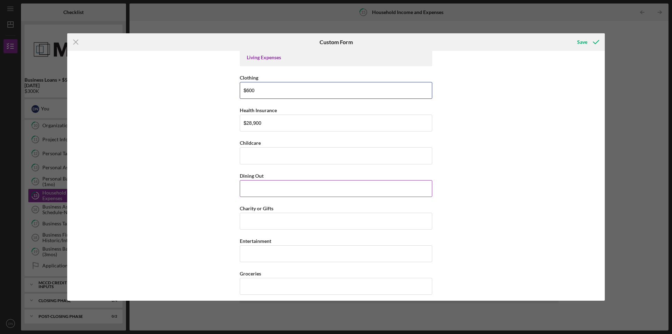
scroll to position [945, 0]
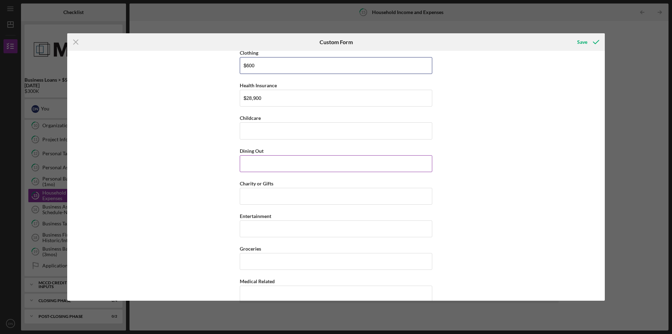
type input "$600"
click at [284, 262] on input "Groceries" at bounding box center [336, 261] width 193 height 17
click at [247, 262] on input "$1,200" at bounding box center [336, 261] width 193 height 17
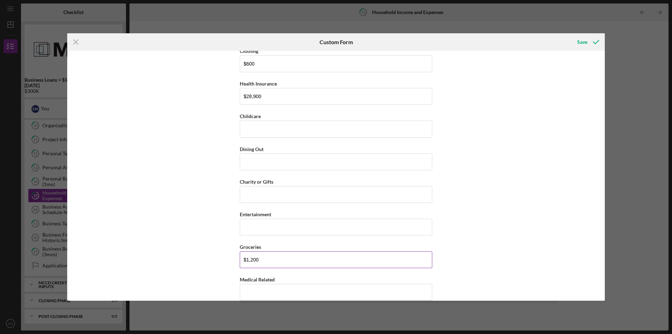
click at [248, 262] on input "$1,200" at bounding box center [336, 259] width 193 height 17
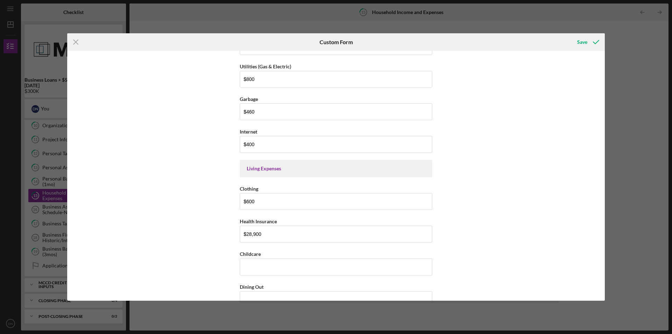
scroll to position [807, 0]
type input "$2,200"
click at [250, 236] on input "$28,900" at bounding box center [336, 236] width 193 height 17
click at [247, 236] on input "$2,900" at bounding box center [336, 236] width 193 height 17
click at [247, 238] on input "$2,900" at bounding box center [336, 236] width 193 height 17
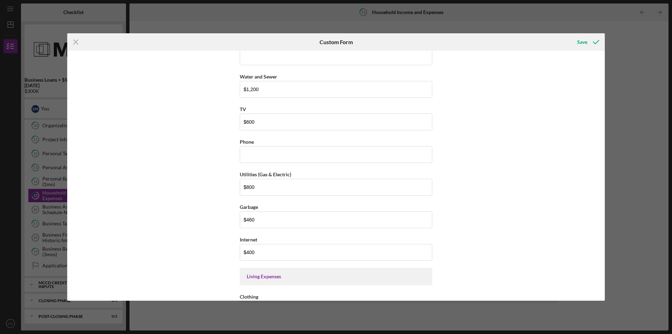
scroll to position [702, 0]
type input "$3,900"
click at [265, 123] on input "$600" at bounding box center [336, 121] width 193 height 17
type input "$600"
click at [251, 152] on input "Phone" at bounding box center [336, 154] width 193 height 17
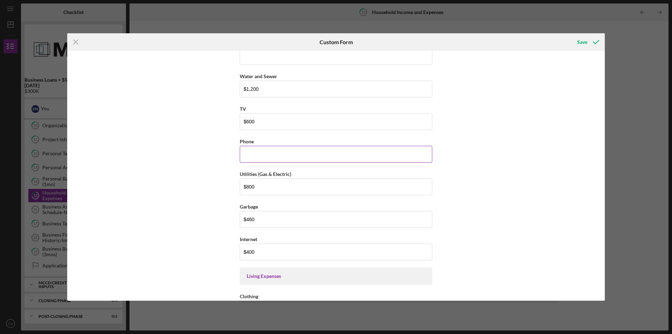
type input "$7"
type input "$600"
click at [513, 153] on div "Household Income Statement To prepare for this form, please gather the followin…" at bounding box center [336, 175] width 538 height 249
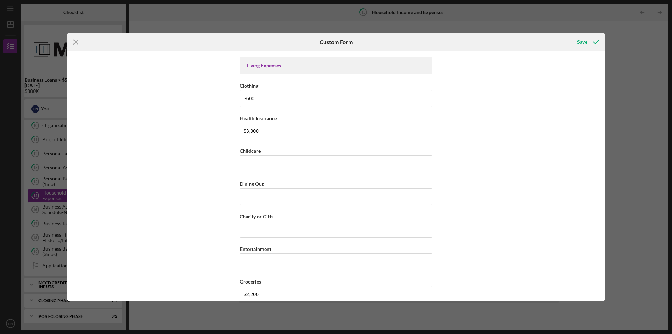
scroll to position [947, 0]
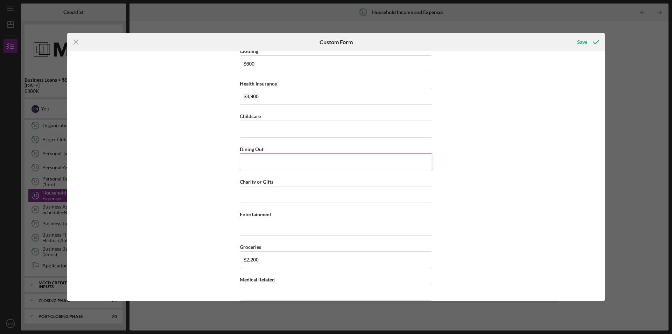
click at [278, 166] on input "Dining Out" at bounding box center [336, 161] width 193 height 17
type input "$300"
click at [289, 228] on input "Entertainment" at bounding box center [336, 227] width 193 height 17
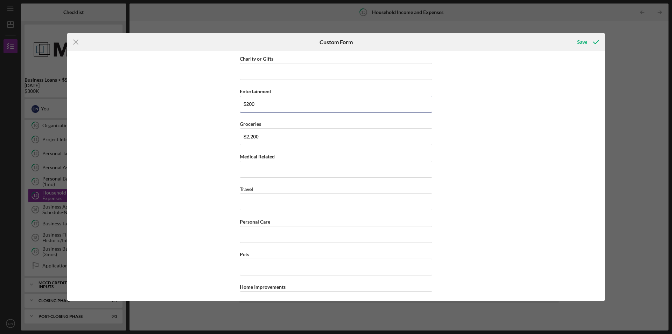
scroll to position [1087, 0]
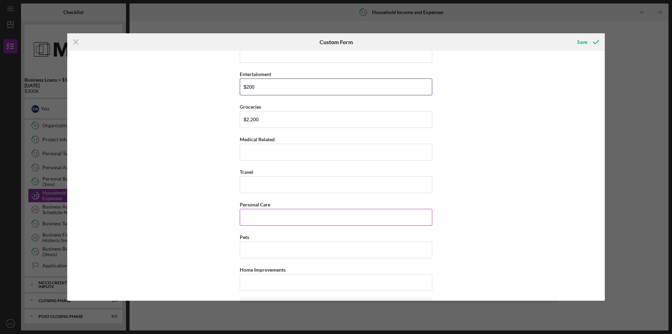
type input "$200"
click at [272, 216] on input "Personal Care" at bounding box center [336, 217] width 193 height 17
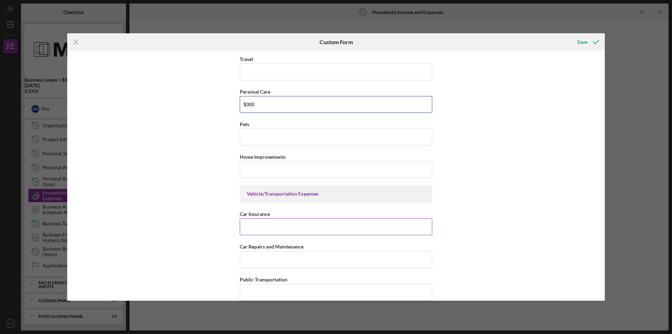
scroll to position [1227, 0]
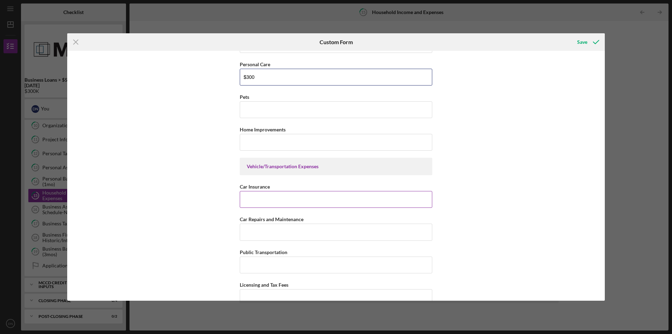
type input "$300"
click at [299, 201] on input "Car Insurance" at bounding box center [336, 199] width 193 height 17
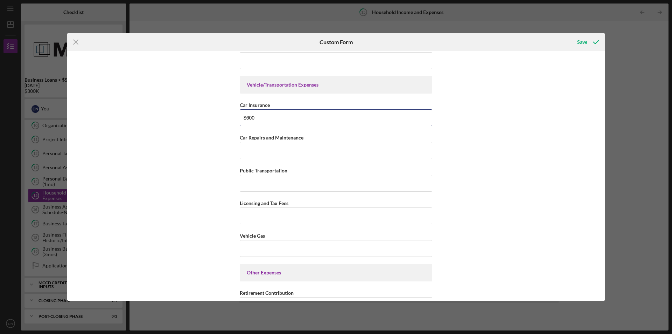
scroll to position [1332, 0]
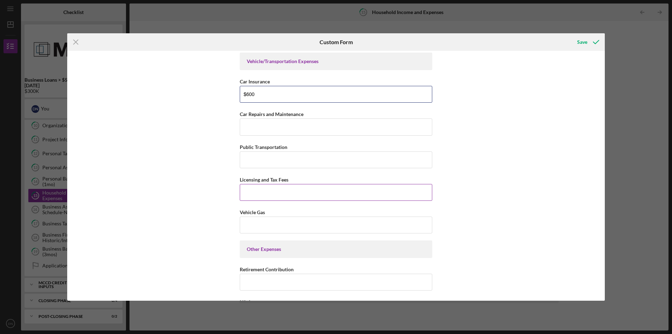
type input "$600"
click at [283, 191] on input "Licensing and Tax Fees" at bounding box center [336, 192] width 193 height 17
type input "$240"
click at [262, 223] on input "Vehicle Gas" at bounding box center [336, 224] width 193 height 17
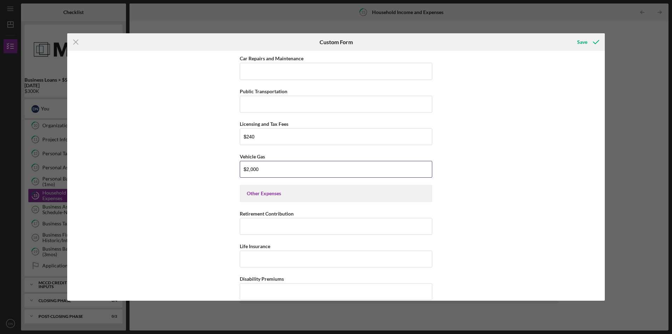
scroll to position [1402, 0]
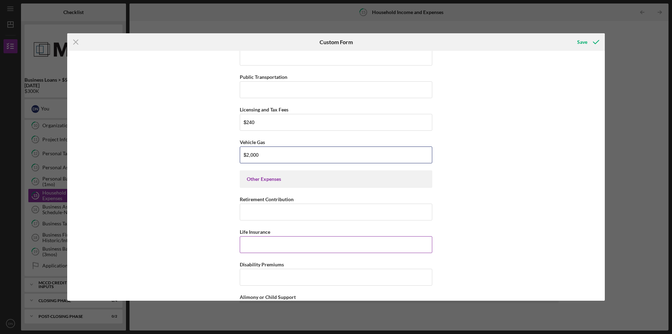
type input "$2,000"
click at [270, 243] on input "Life Insurance" at bounding box center [336, 244] width 193 height 17
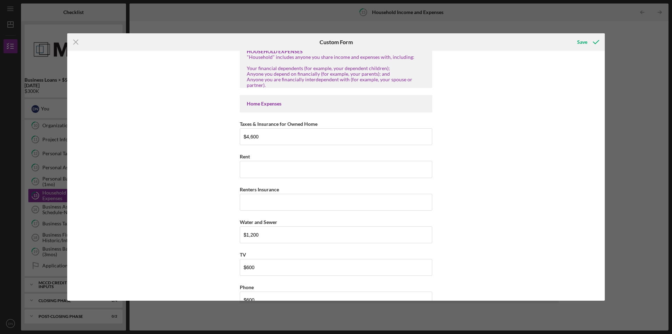
scroll to position [521, 0]
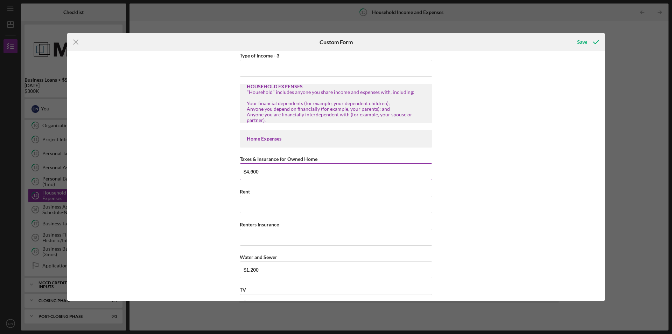
type input "$245"
click at [252, 172] on input "$4,600" at bounding box center [336, 171] width 193 height 17
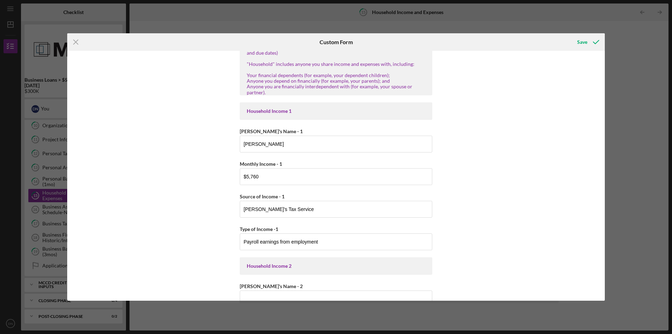
scroll to position [35, 0]
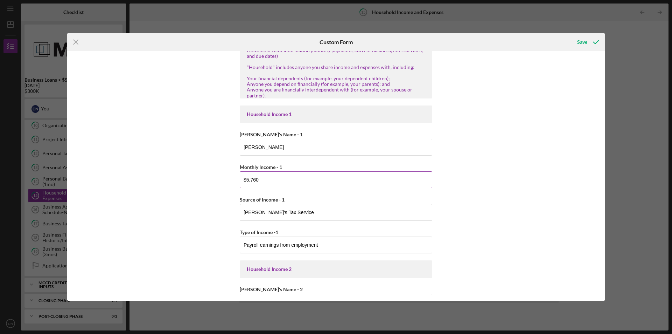
type input "$4,200"
click at [258, 178] on input "$5,760" at bounding box center [336, 179] width 193 height 17
type input "$5"
type input "$4,666"
click at [493, 187] on div "Household Income Statement To prepare for this form, please gather the followin…" at bounding box center [336, 175] width 538 height 249
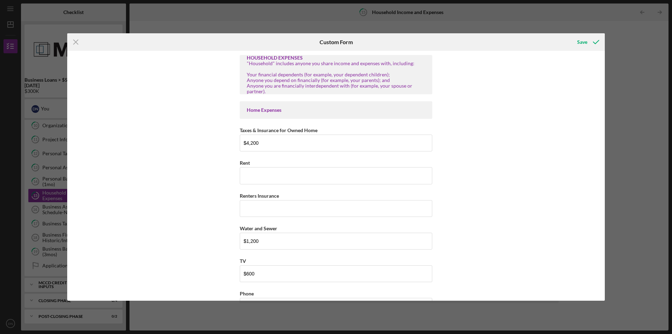
scroll to position [665, 0]
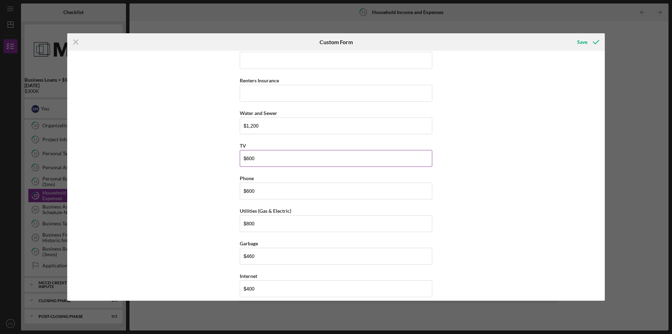
click at [293, 161] on input "$600" at bounding box center [336, 158] width 193 height 17
type input "$600"
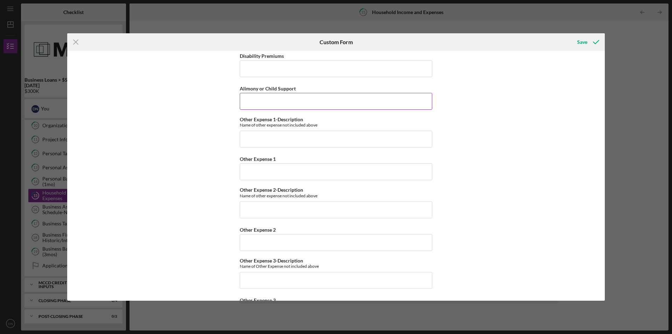
scroll to position [1642, 0]
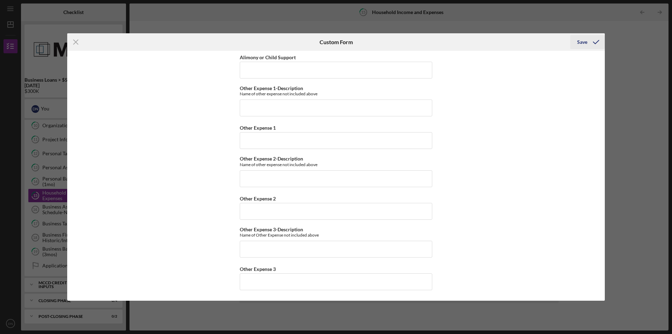
click at [584, 42] on div "Save" at bounding box center [582, 42] width 10 height 14
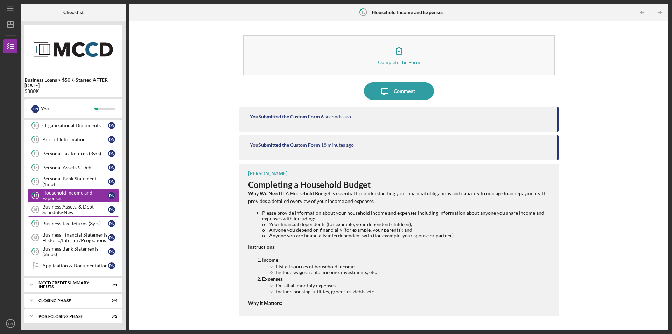
click at [59, 210] on div "Business Assets, & Debt Schedule-New" at bounding box center [75, 209] width 66 height 11
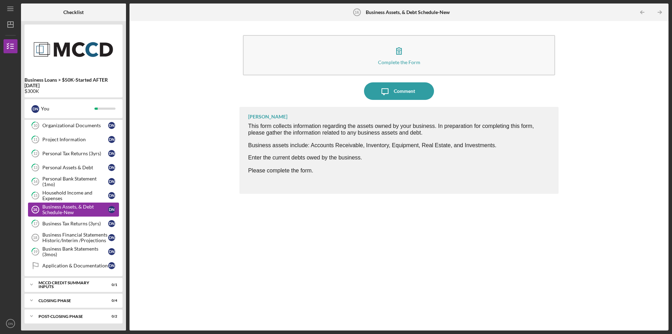
click at [59, 210] on div "Business Assets, & Debt Schedule-New" at bounding box center [75, 209] width 66 height 11
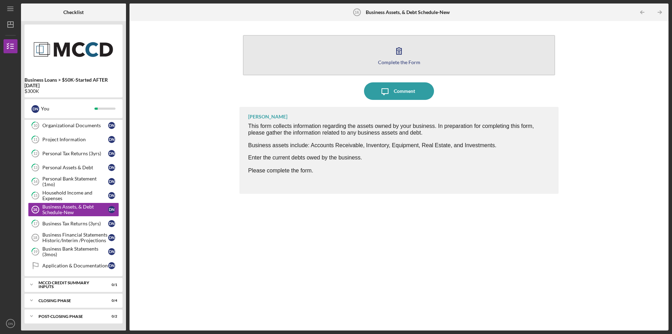
click at [399, 53] on icon "button" at bounding box center [399, 51] width 18 height 18
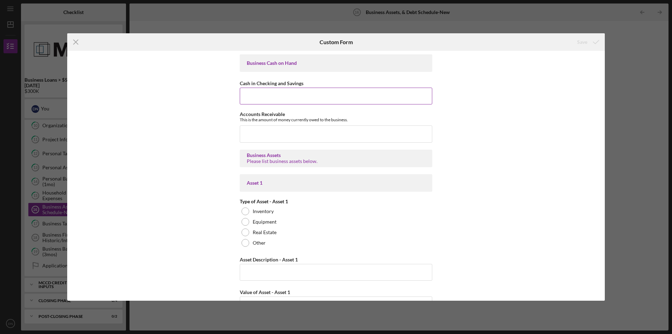
click at [274, 96] on input "Cash in Checking and Savings" at bounding box center [336, 96] width 193 height 17
type input "$235,000"
click at [269, 139] on input "Accounts Receivable" at bounding box center [336, 133] width 193 height 17
click at [250, 134] on input "$15,000" at bounding box center [336, 133] width 193 height 17
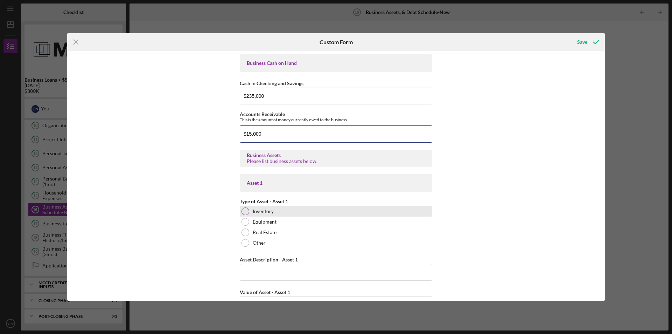
type input "$15,000"
click at [242, 210] on div at bounding box center [246, 211] width 8 height 8
click at [270, 272] on input "Asset Description - Asset 1" at bounding box center [336, 272] width 193 height 17
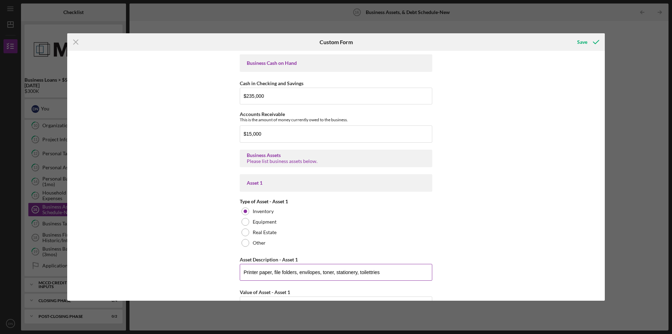
click at [308, 272] on input "Printer paper, file folders, envilopes, toner, stationery, toilettries" at bounding box center [336, 272] width 193 height 17
click at [369, 273] on input "Printer paper, file folders, envelopes, toner, stationery, toilettries" at bounding box center [336, 272] width 193 height 17
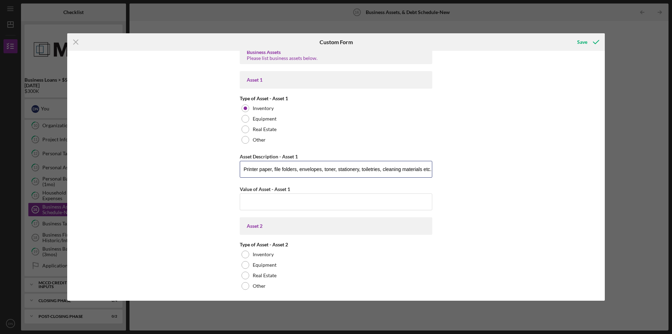
scroll to position [140, 0]
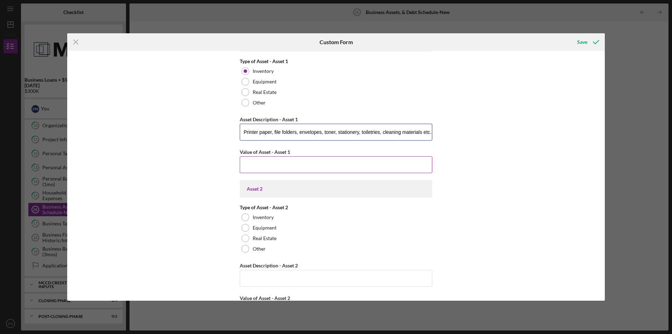
type input "Printer paper, file folders, envelopes, toner, stationery, toiletries, cleaning…"
click at [296, 166] on input "Value of Asset - Asset 1" at bounding box center [336, 164] width 193 height 17
type input "$8,000"
click at [244, 228] on div at bounding box center [246, 228] width 8 height 8
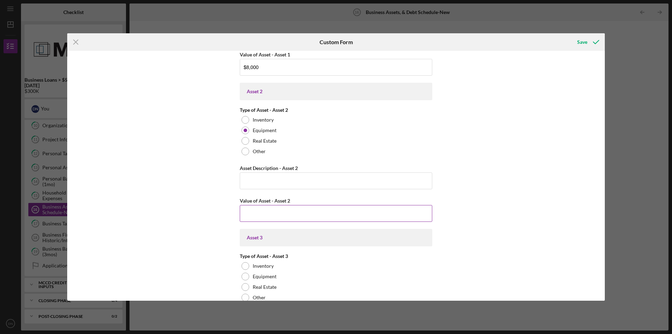
scroll to position [245, 0]
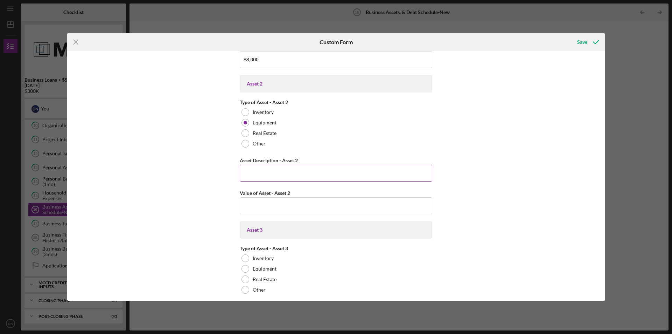
click at [253, 167] on input "Asset Description - Asset 2" at bounding box center [336, 173] width 193 height 17
click at [379, 175] on input "servers, computers, softwares, printers, shredders, cubicles, phone systems, se…" at bounding box center [336, 173] width 193 height 17
type input "servers, computers, softwares, printers, shredders, cubicles, phone systems, se…"
click at [281, 205] on input "Value of Asset - Asset 2" at bounding box center [336, 205] width 193 height 17
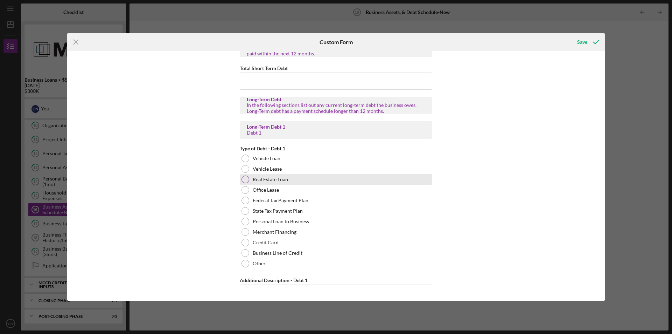
scroll to position [595, 0]
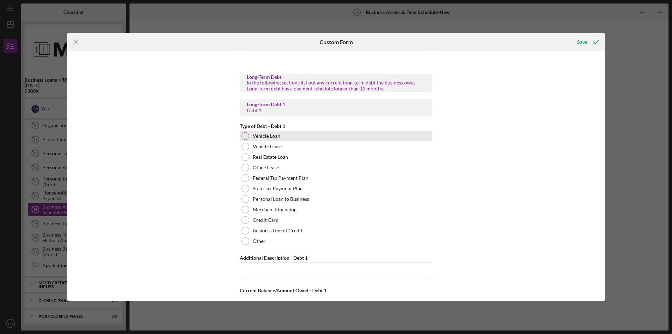
type input "$120,000"
click at [244, 136] on div at bounding box center [246, 136] width 8 height 8
click at [252, 269] on input "Additional Description - Debt 1" at bounding box center [336, 270] width 193 height 17
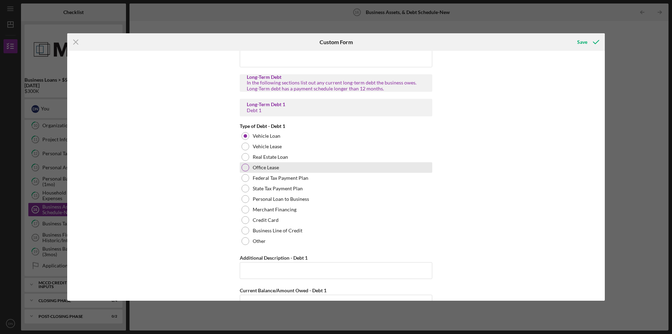
click at [244, 168] on div at bounding box center [246, 168] width 8 height 8
click at [257, 271] on input "Additional Description - Debt 1" at bounding box center [336, 270] width 193 height 17
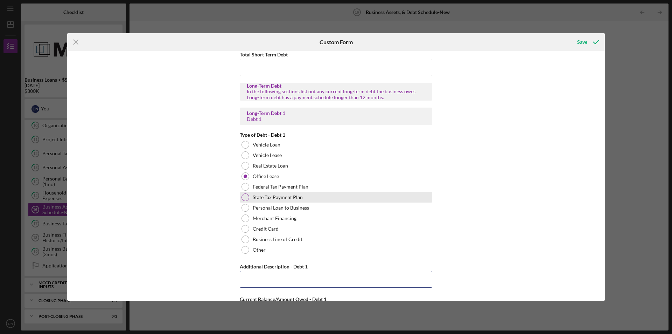
scroll to position [665, 0]
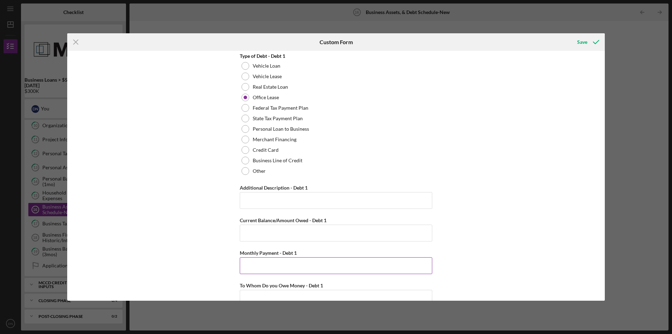
click at [272, 265] on input "Monthly Payment - Debt 1" at bounding box center [336, 265] width 193 height 17
type input "$2,670"
click at [254, 197] on input "Additional Description - Debt 1" at bounding box center [336, 200] width 193 height 17
click at [243, 200] on input "Office rent paid monthly lease expires" at bounding box center [336, 200] width 193 height 17
click at [349, 201] on input "Current Office rent paid monthly lease expires" at bounding box center [336, 200] width 193 height 17
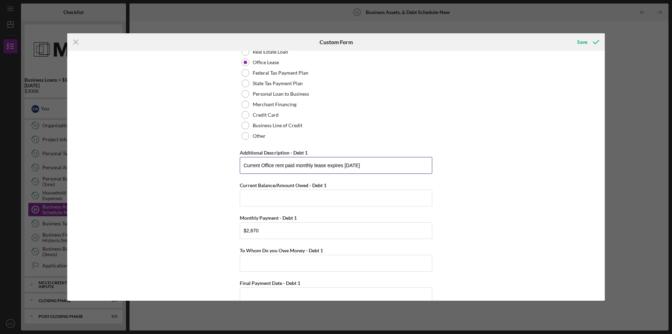
scroll to position [735, 0]
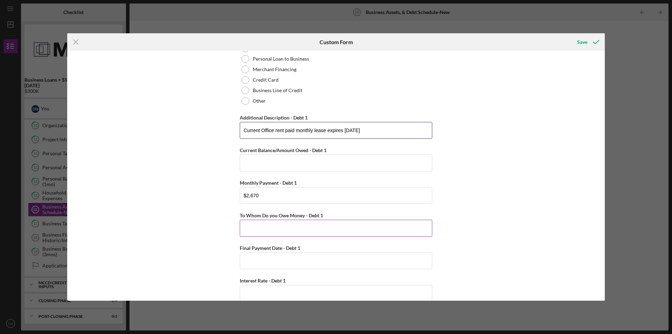
type input "Current Office rent paid monthly lease expires [DATE]"
click at [307, 229] on input "To Whom Do you Owe Money - Debt 1" at bounding box center [336, 228] width 193 height 17
type input "L"
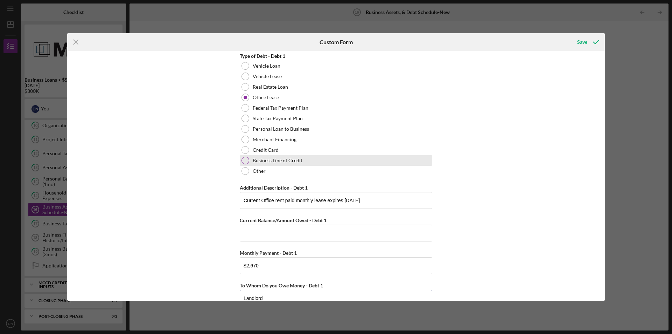
scroll to position [700, 0]
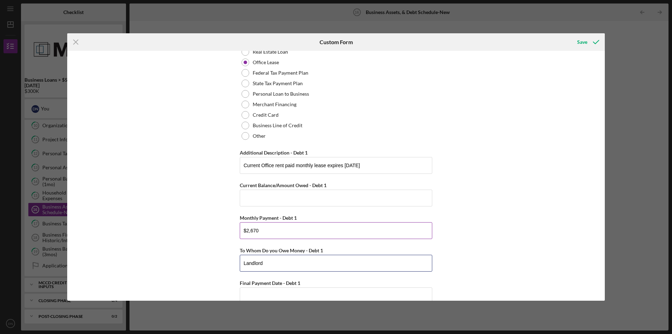
type input "Landlord"
click at [258, 231] on input "$2,670" at bounding box center [336, 230] width 193 height 17
type input "$2"
type input "$4"
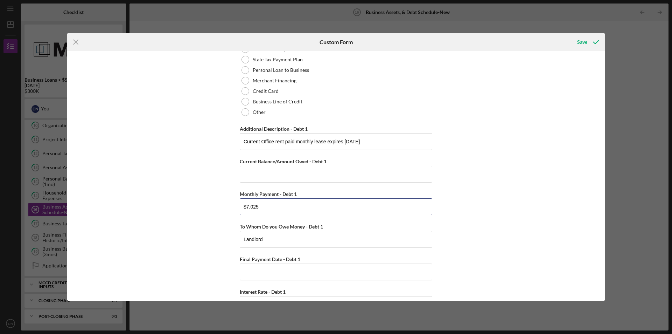
scroll to position [770, 0]
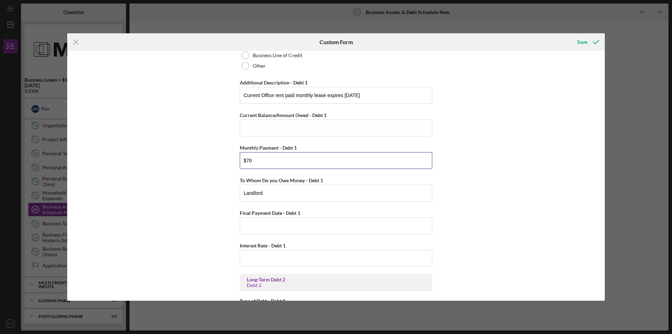
type input "$7"
type input "$4"
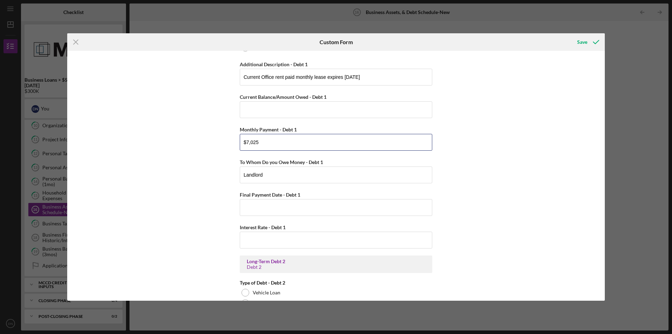
scroll to position [805, 0]
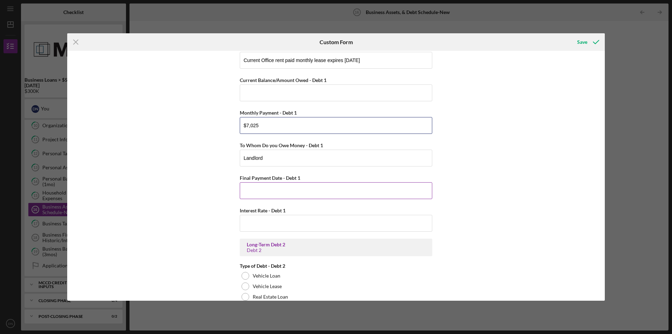
type input "$7,025"
click at [266, 192] on input "Final Payment Date - Debt 1" at bounding box center [336, 190] width 193 height 17
type input "[DATE]"
click at [539, 203] on div "Business Cash on Hand Cash in Checking and Savings $235,000 Accounts Receivable…" at bounding box center [336, 175] width 538 height 249
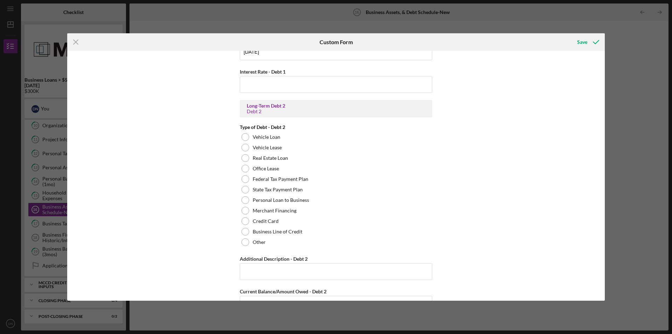
scroll to position [945, 0]
click at [244, 220] on div at bounding box center [246, 220] width 8 height 8
click at [255, 270] on input "Additional Description - Debt 2" at bounding box center [336, 270] width 193 height 17
click at [543, 221] on div "Business Cash on Hand Cash in Checking and Savings $235,000 Accounts Receivable…" at bounding box center [336, 175] width 538 height 249
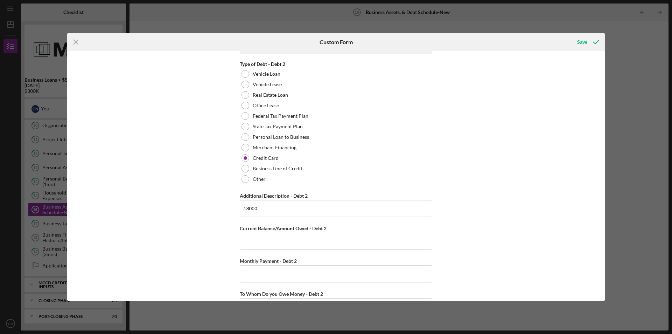
scroll to position [1050, 0]
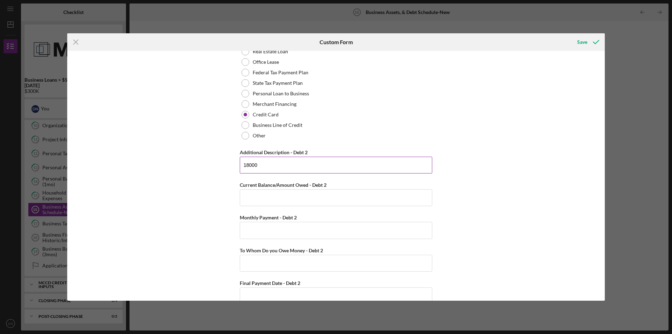
click at [259, 166] on input "18000" at bounding box center [336, 165] width 193 height 17
type input "1"
type input "r"
click at [249, 166] on input "Additional Description - Debt 2" at bounding box center [336, 165] width 193 height 17
type input "Revolving account Business credit card"
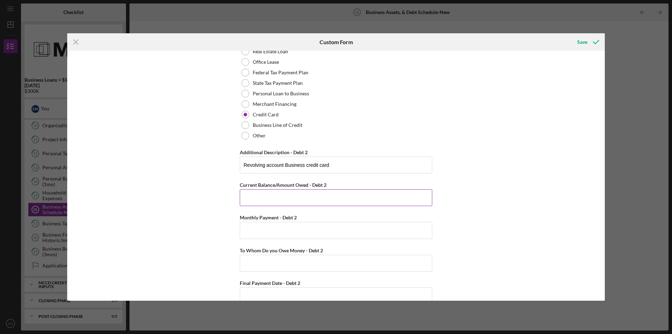
click at [277, 200] on input "Current Balance/Amount Owed - Debt 2" at bounding box center [336, 197] width 193 height 17
click at [490, 209] on div "Business Cash on Hand Cash in Checking and Savings $235,000 Accounts Receivable…" at bounding box center [336, 175] width 538 height 249
click at [260, 199] on input "$18,682" at bounding box center [336, 197] width 193 height 17
type input "$18,687"
click at [261, 233] on input "Monthly Payment - Debt 2" at bounding box center [336, 230] width 193 height 17
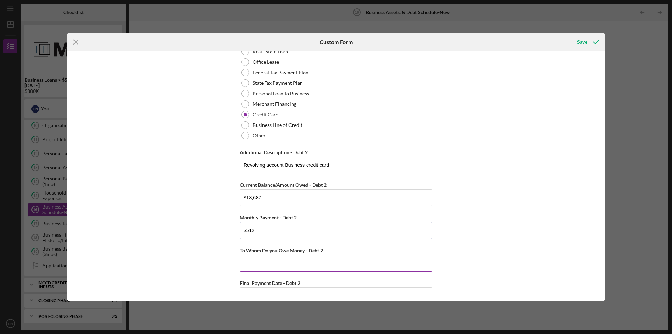
type input "$512"
click at [267, 263] on input "To Whom Do you Owe Money - Debt 2" at bounding box center [336, 263] width 193 height 17
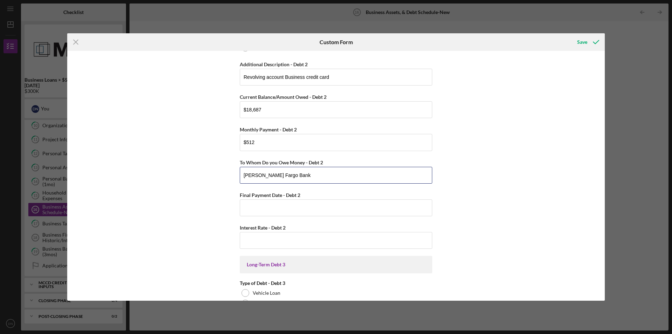
scroll to position [1156, 0]
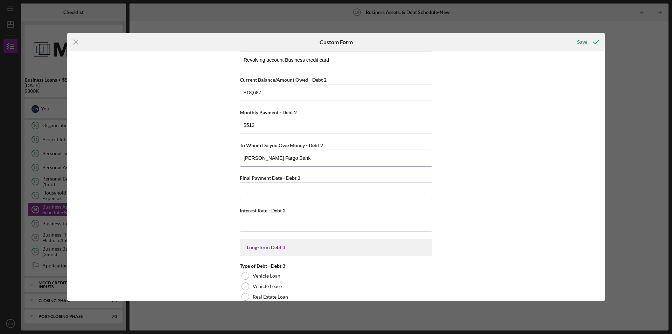
type input "[PERSON_NAME] Fargo Bank"
click at [265, 224] on input "Interest Rate - Debt 2" at bounding box center [336, 223] width 193 height 17
type input "5%"
click at [517, 219] on div "Business Cash on Hand Cash in Checking and Savings $235,000 Accounts Receivable…" at bounding box center [336, 175] width 538 height 249
click at [249, 224] on input "0.00560%" at bounding box center [336, 223] width 193 height 17
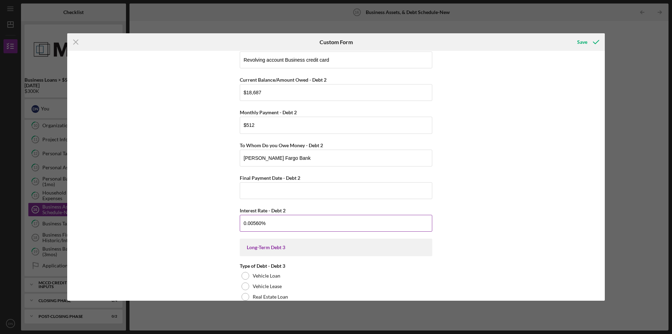
click at [260, 224] on input "0.00560%" at bounding box center [336, 223] width 193 height 17
type input "0.05613%"
click at [433, 260] on div "Business Cash on Hand Cash in Checking and Savings $235,000 Accounts Receivable…" at bounding box center [336, 175] width 538 height 249
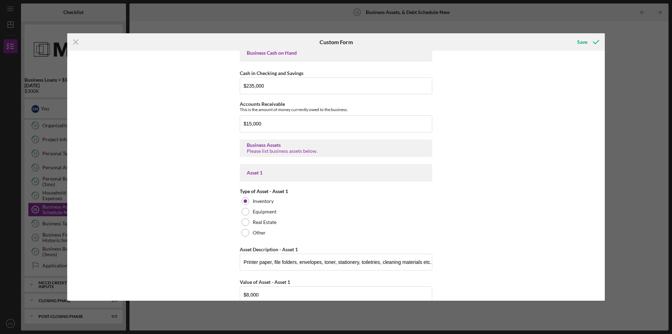
scroll to position [0, 0]
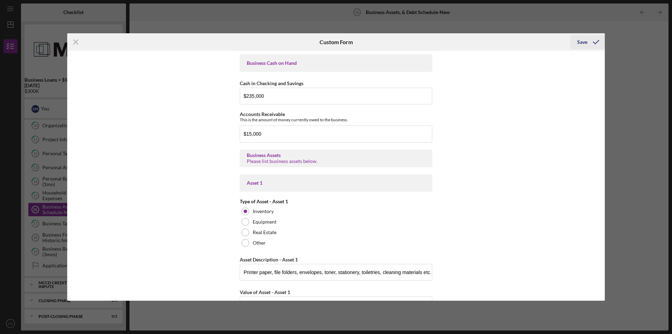
click at [583, 42] on div "Save" at bounding box center [582, 42] width 10 height 14
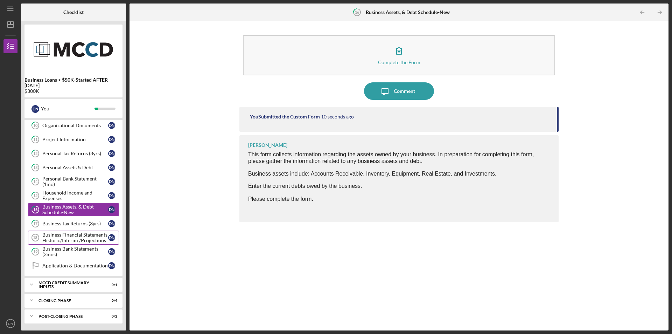
click at [59, 236] on div "Business Financial Statements Historic/Interim /Projections" at bounding box center [75, 237] width 66 height 11
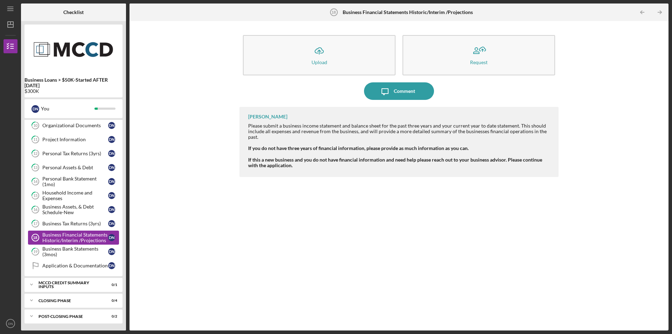
click at [67, 234] on div "Business Financial Statements Historic/Interim /Projections" at bounding box center [75, 237] width 66 height 11
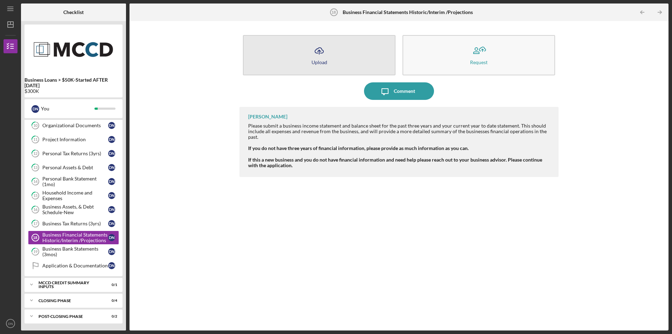
click at [320, 55] on icon "Icon/Upload" at bounding box center [320, 51] width 18 height 18
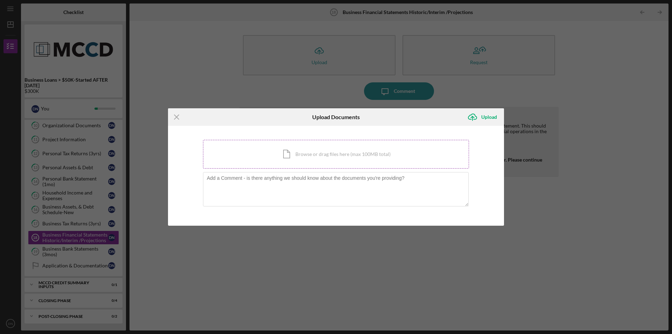
click at [287, 155] on div "Icon/Document Browse or drag files here (max 100MB total) Tap to choose files o…" at bounding box center [336, 154] width 266 height 29
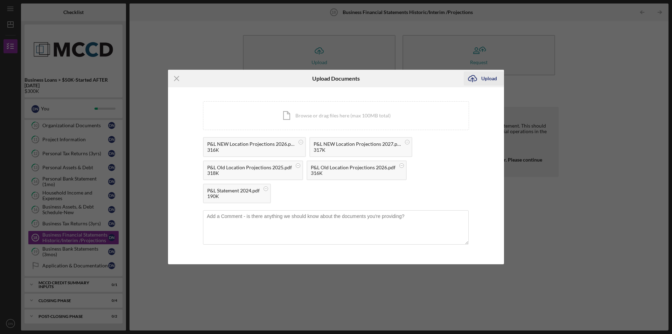
click at [488, 78] on div "Upload" at bounding box center [489, 78] width 16 height 14
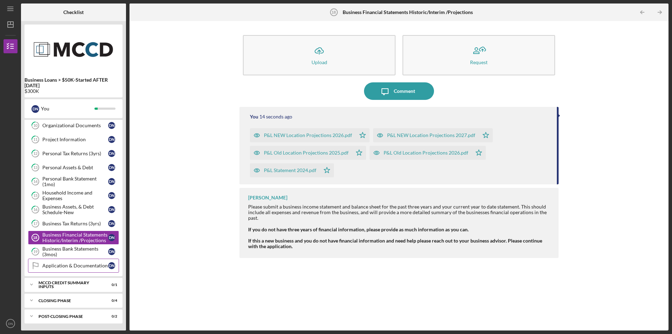
click at [83, 266] on div "Application & Documentation" at bounding box center [75, 266] width 66 height 6
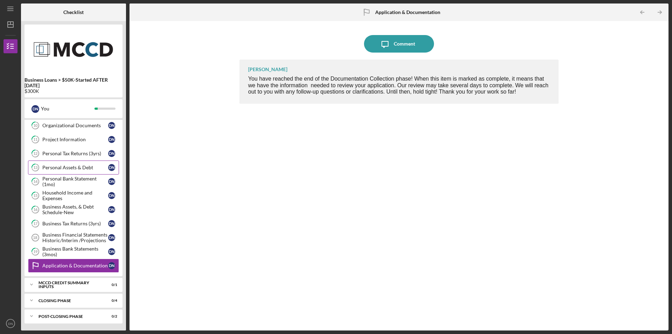
click at [79, 168] on div "Personal Assets & Debt" at bounding box center [75, 168] width 66 height 6
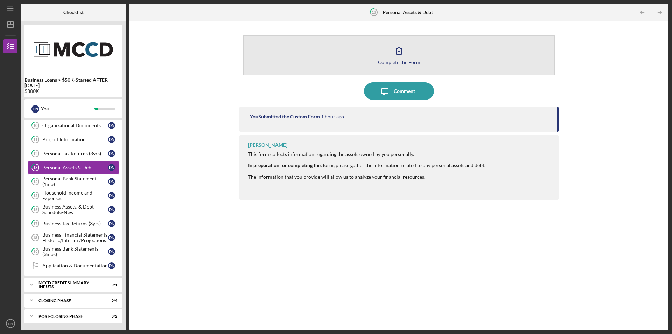
click at [398, 54] on icon "button" at bounding box center [399, 51] width 18 height 18
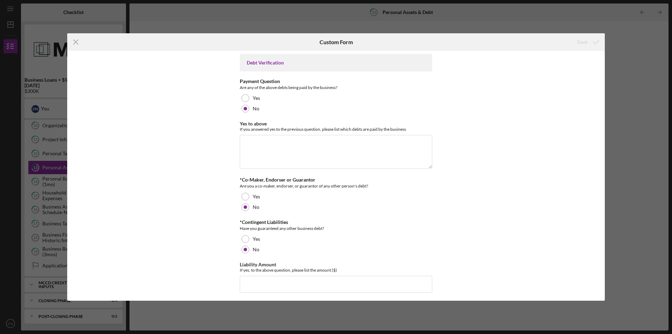
scroll to position [1762, 0]
click at [77, 41] on icon "Icon/Menu Close" at bounding box center [76, 42] width 18 height 18
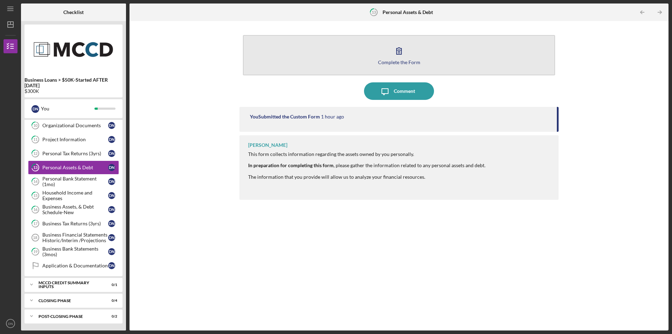
click at [398, 51] on icon "button" at bounding box center [399, 51] width 18 height 18
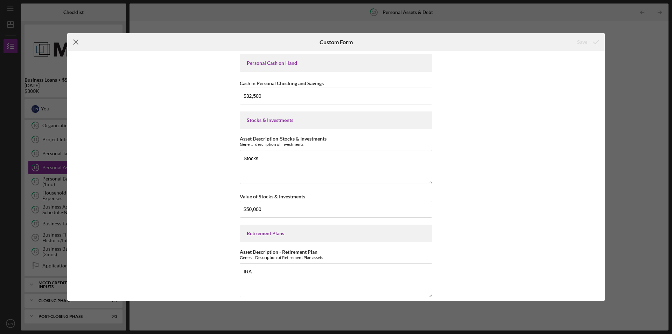
drag, startPoint x: 74, startPoint y: 40, endPoint x: 78, endPoint y: 41, distance: 4.2
click at [75, 40] on icon "Icon/Menu Close" at bounding box center [76, 42] width 18 height 18
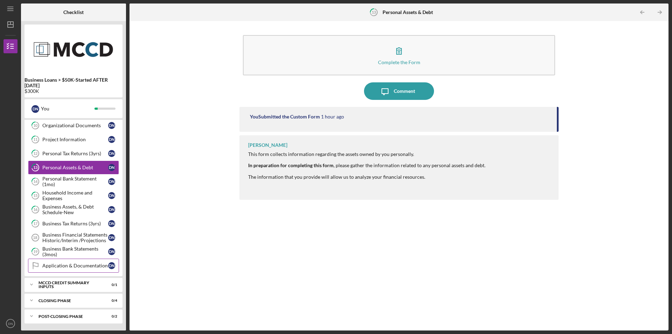
click at [74, 268] on div "Application & Documentation" at bounding box center [75, 266] width 66 height 6
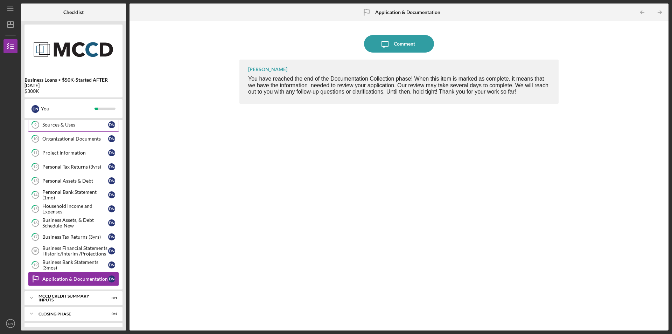
scroll to position [116, 0]
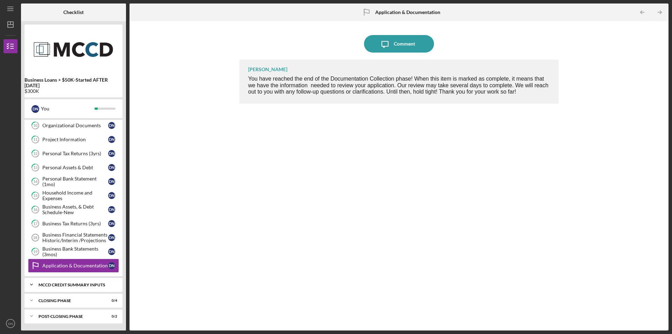
click at [60, 286] on div "MCCD Credit Summary Inputs" at bounding box center [76, 285] width 75 height 4
click at [70, 167] on div "Personal Assets & Debt" at bounding box center [75, 168] width 66 height 6
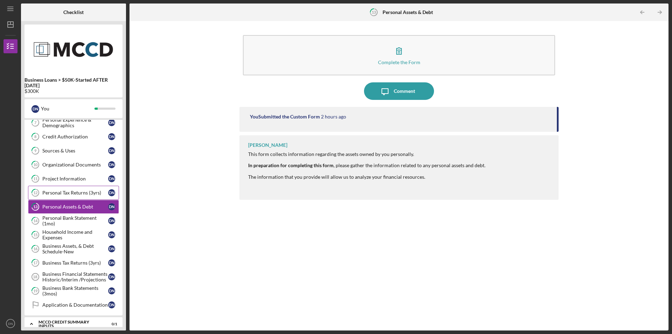
scroll to position [133, 0]
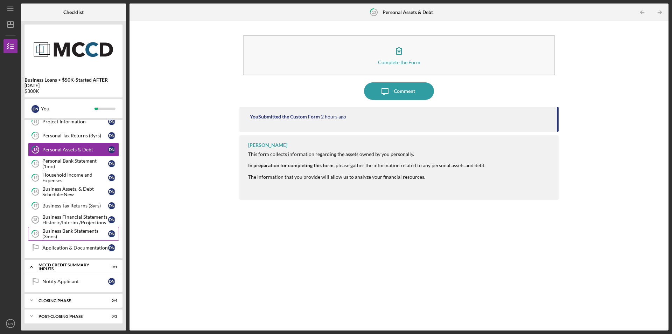
click at [90, 231] on div "Business Bank Statements (3mos)" at bounding box center [75, 233] width 66 height 11
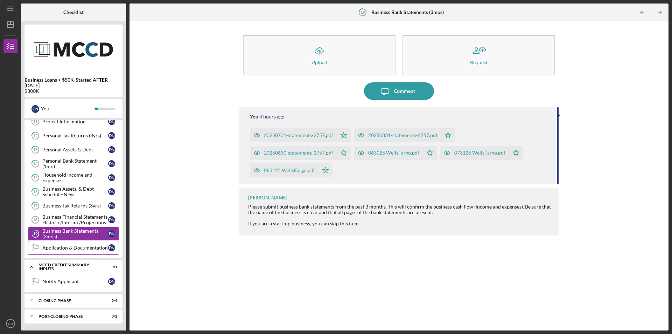
click at [83, 247] on div "Application & Documentation" at bounding box center [75, 248] width 66 height 6
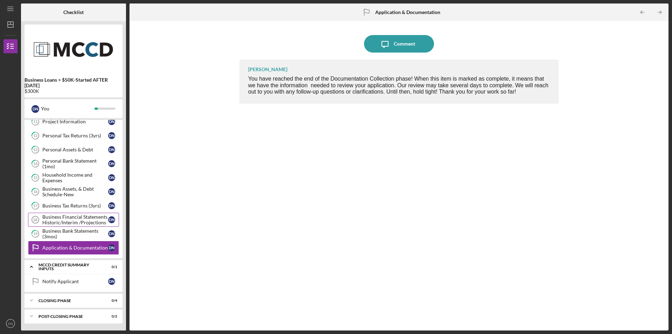
click at [83, 216] on div "Business Financial Statements Historic/Interim /Projections" at bounding box center [75, 219] width 66 height 11
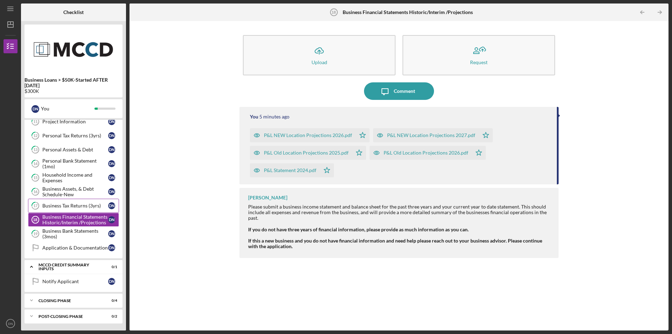
click at [80, 207] on div "Business Tax Returns (3yrs)" at bounding box center [75, 206] width 66 height 6
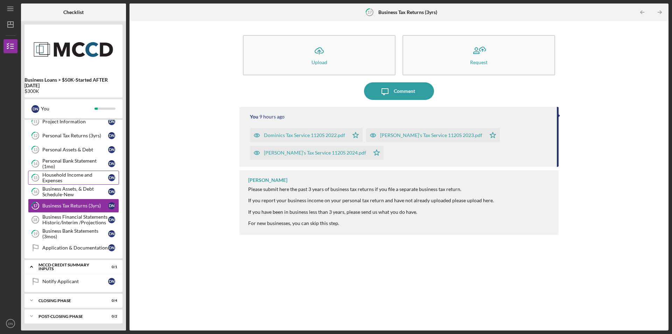
click at [77, 179] on div "Household Income and Expenses" at bounding box center [75, 177] width 66 height 11
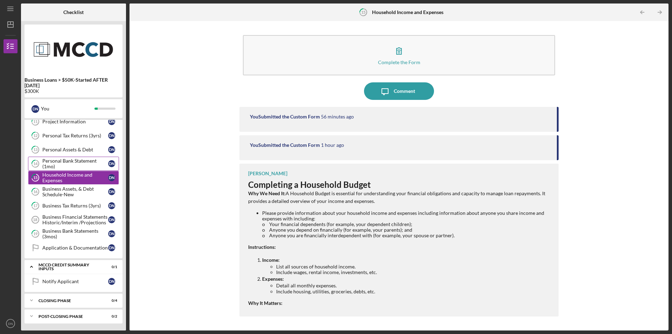
click at [71, 162] on div "Personal Bank Statement (1mo)" at bounding box center [75, 163] width 66 height 11
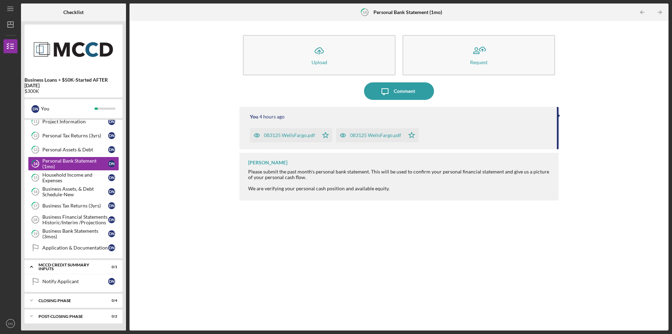
click at [288, 134] on div "083125 WellsFargo.pdf" at bounding box center [289, 135] width 51 height 6
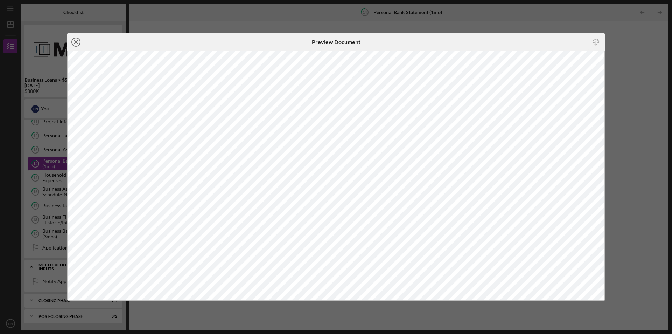
click at [77, 41] on line at bounding box center [76, 42] width 4 height 4
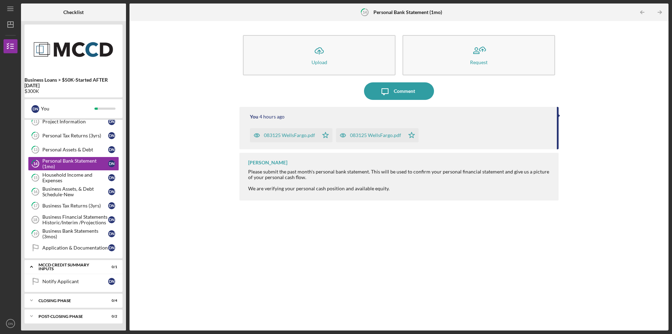
click at [383, 135] on div "083125 WellsFargo.pdf" at bounding box center [375, 135] width 51 height 6
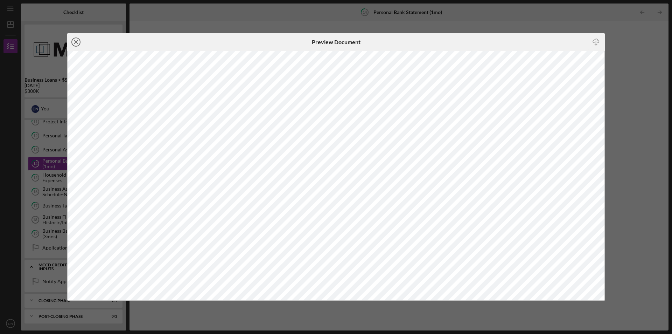
click at [78, 41] on icon "Icon/Close" at bounding box center [76, 42] width 18 height 18
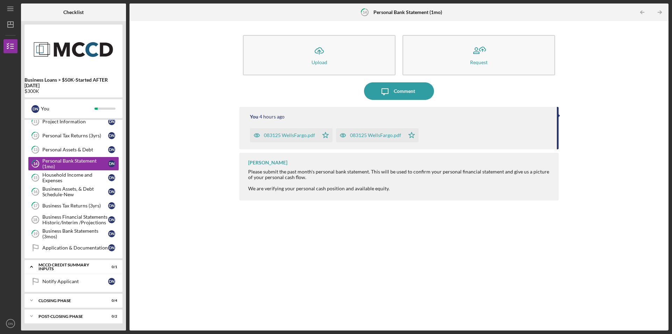
click at [295, 134] on div "083125 WellsFargo.pdf" at bounding box center [289, 135] width 51 height 6
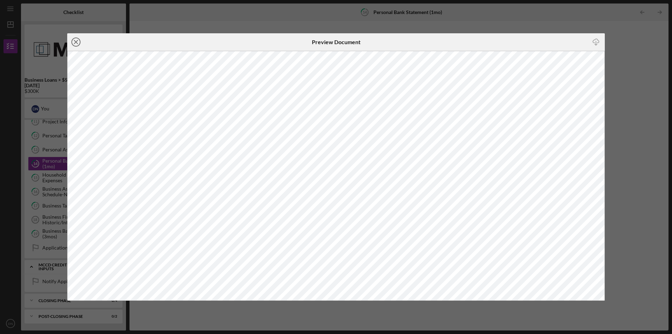
click at [76, 42] on line at bounding box center [76, 42] width 4 height 4
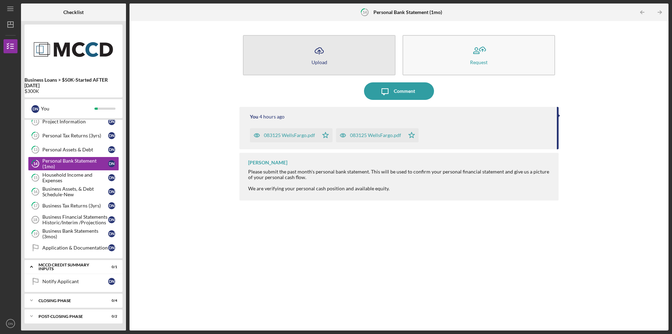
click at [320, 61] on div "Upload" at bounding box center [320, 62] width 16 height 5
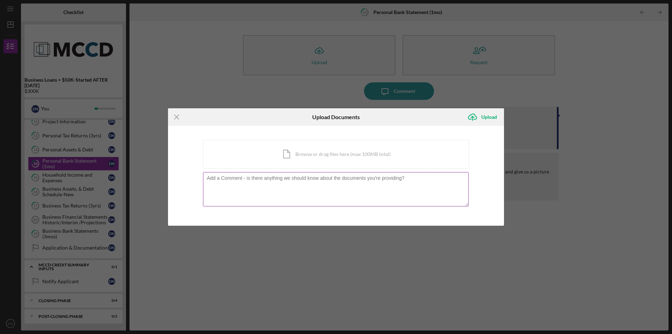
click at [218, 188] on textarea at bounding box center [336, 189] width 266 height 34
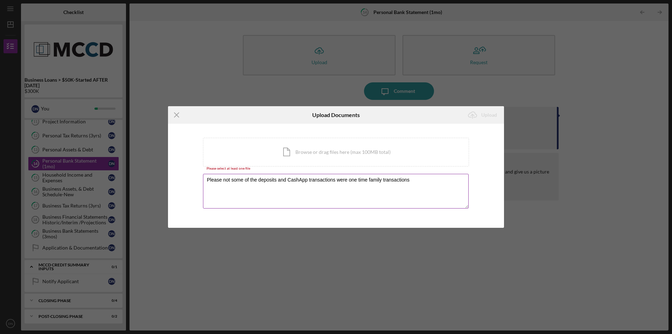
click at [297, 183] on textarea "Please not some of the deposits and CashApp transactions were one time family t…" at bounding box center [336, 191] width 266 height 34
type textarea "Please not some of the deposits and CashApp transactions were one time family t…"
click at [178, 116] on icon "Icon/Menu Close" at bounding box center [177, 115] width 18 height 18
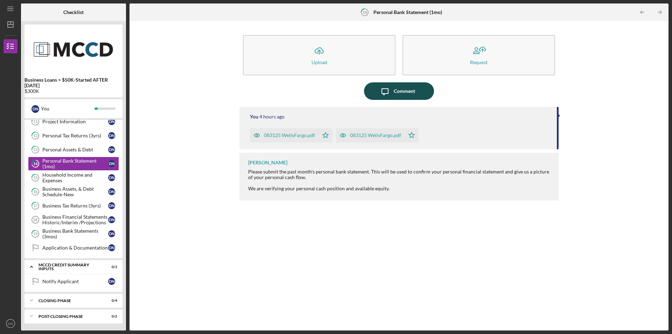
click at [405, 90] on div "Comment" at bounding box center [404, 91] width 21 height 18
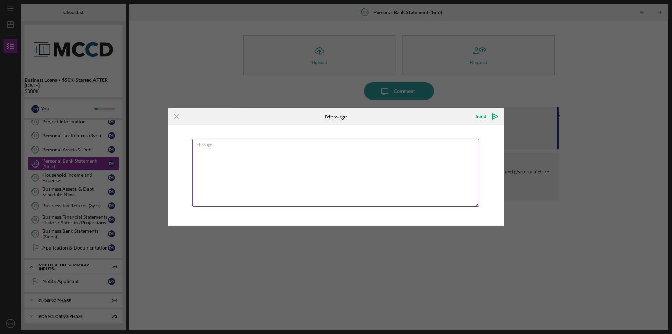
click at [252, 150] on textarea "Message" at bounding box center [336, 173] width 287 height 68
click at [327, 151] on textarea "Some of the transactions deposits and debits were one time family transactions." at bounding box center [336, 173] width 287 height 68
click at [350, 150] on textarea "Some of the transactions deposits and debits were one time only family transact…" at bounding box center [336, 173] width 287 height 68
type textarea "Some of the transactions deposits and debits were one time only family/friends …"
click at [494, 116] on icon "Icon/icon-invite-send" at bounding box center [496, 116] width 18 height 18
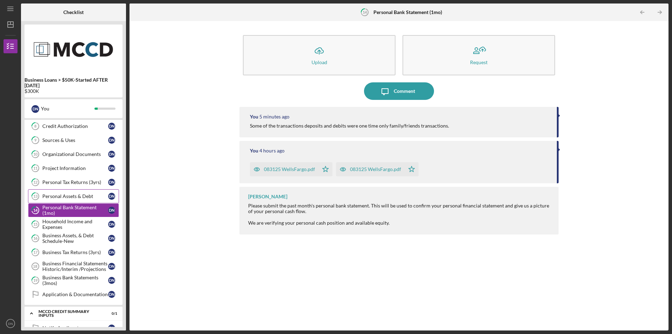
scroll to position [133, 0]
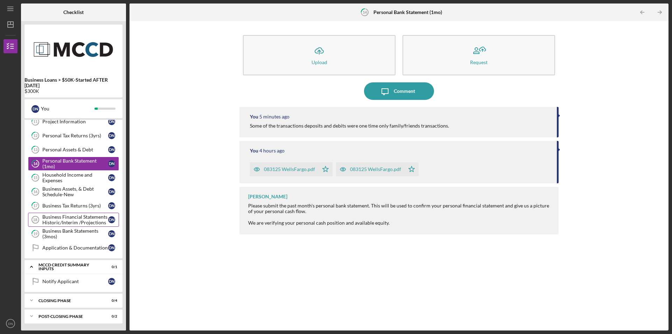
click at [83, 219] on div "Business Financial Statements Historic/Interim /Projections" at bounding box center [75, 219] width 66 height 11
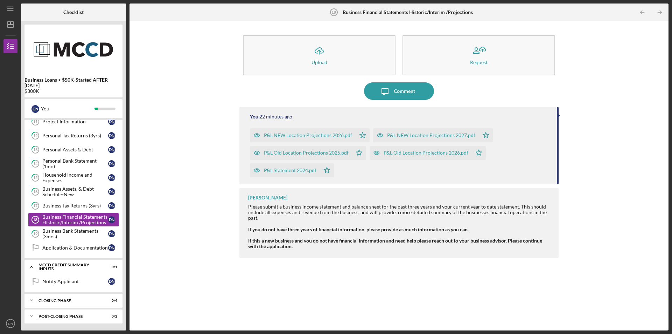
click at [228, 315] on div "Icon/Upload Upload Request Icon/Message Comment You 22 minutes ago P&L NEW Loca…" at bounding box center [399, 176] width 532 height 302
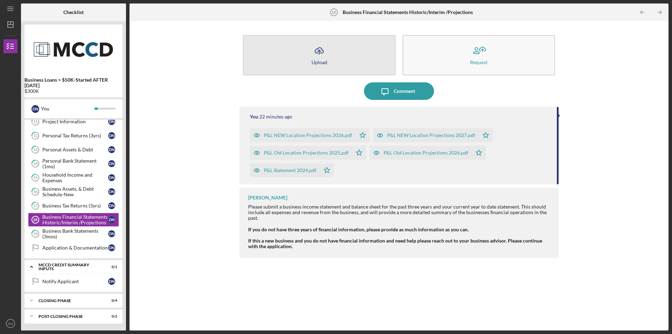
click at [322, 60] on div "Upload" at bounding box center [320, 62] width 16 height 5
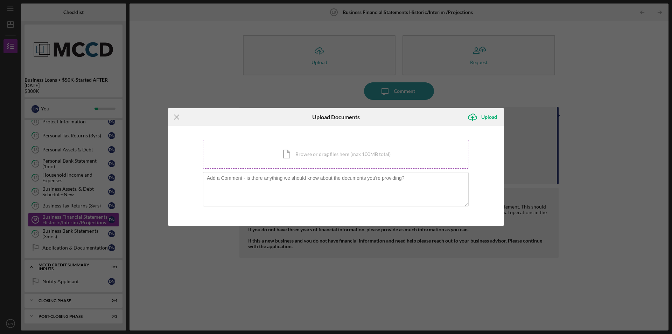
click at [291, 156] on div "Icon/Document Browse or drag files here (max 100MB total) Tap to choose files o…" at bounding box center [336, 154] width 266 height 29
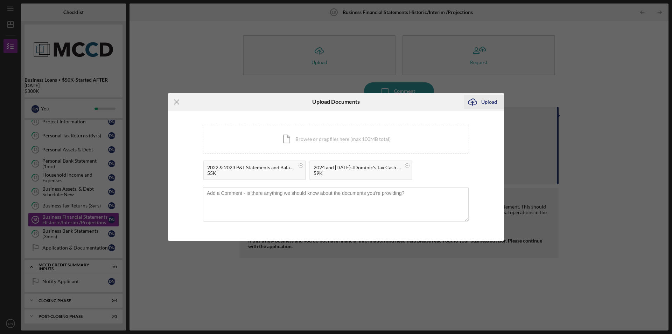
click at [484, 102] on div "Upload" at bounding box center [489, 102] width 16 height 14
